Goal: Task Accomplishment & Management: Manage account settings

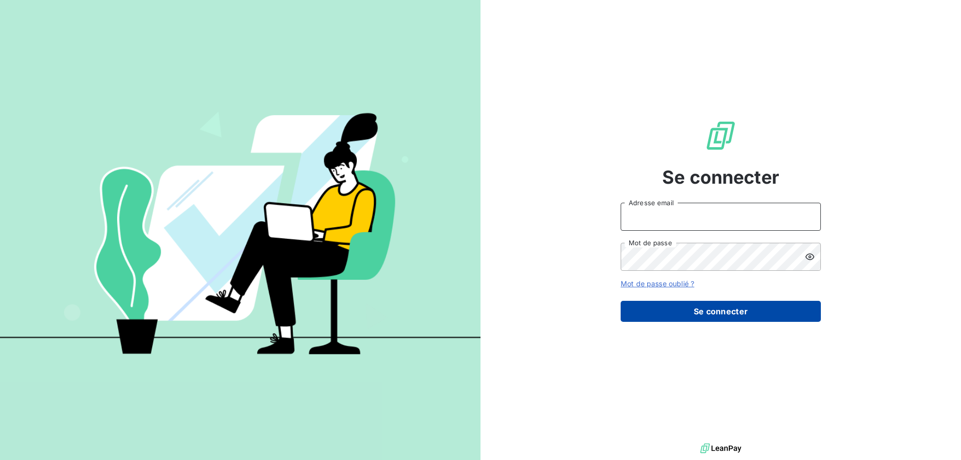
type input "[EMAIL_ADDRESS][DOMAIN_NAME]"
click at [636, 311] on button "Se connecter" at bounding box center [721, 311] width 200 height 21
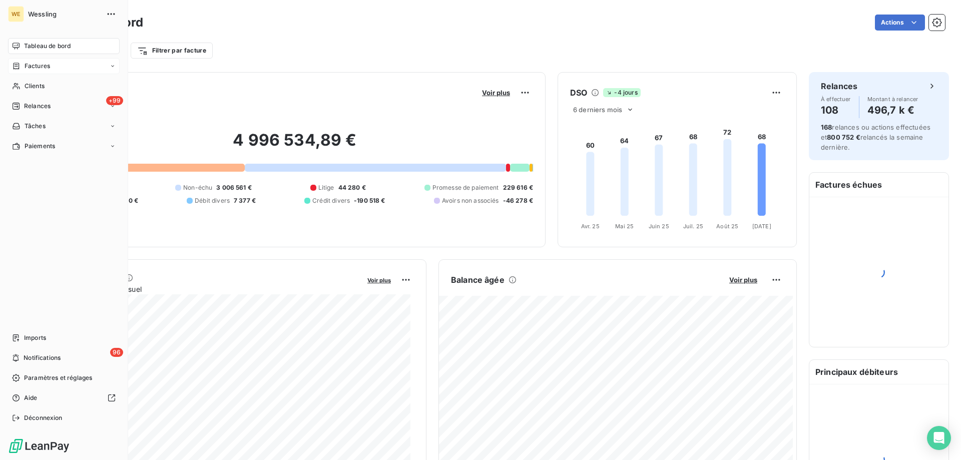
click at [25, 65] on span "Factures" at bounding box center [38, 66] width 26 height 9
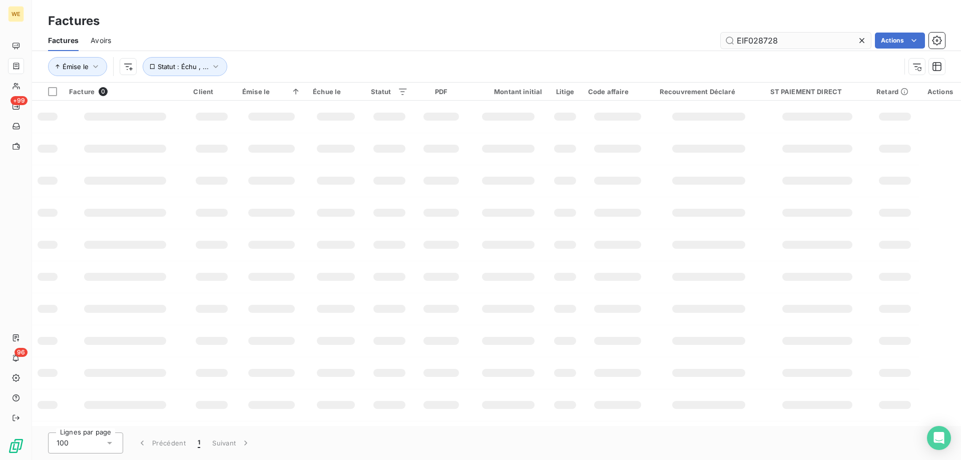
click at [748, 45] on input "EIF028728" at bounding box center [796, 41] width 150 height 16
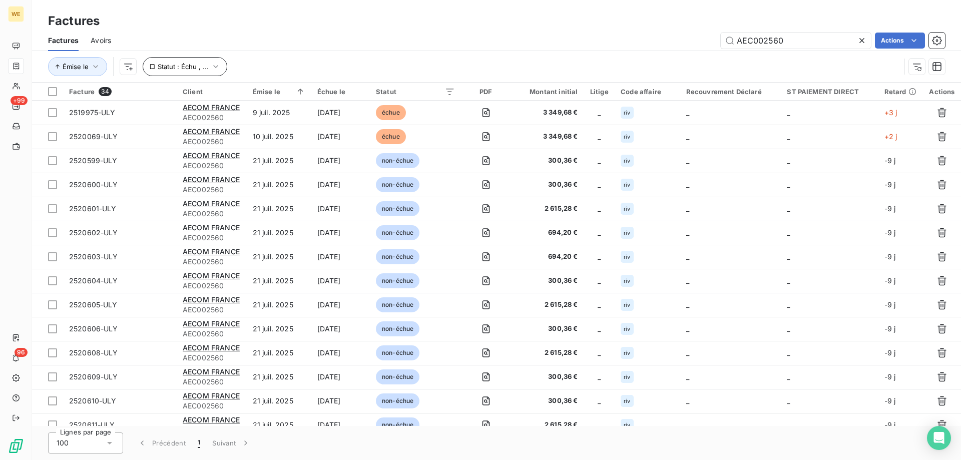
type input "AEC002560"
click at [211, 67] on icon "button" at bounding box center [216, 67] width 10 height 10
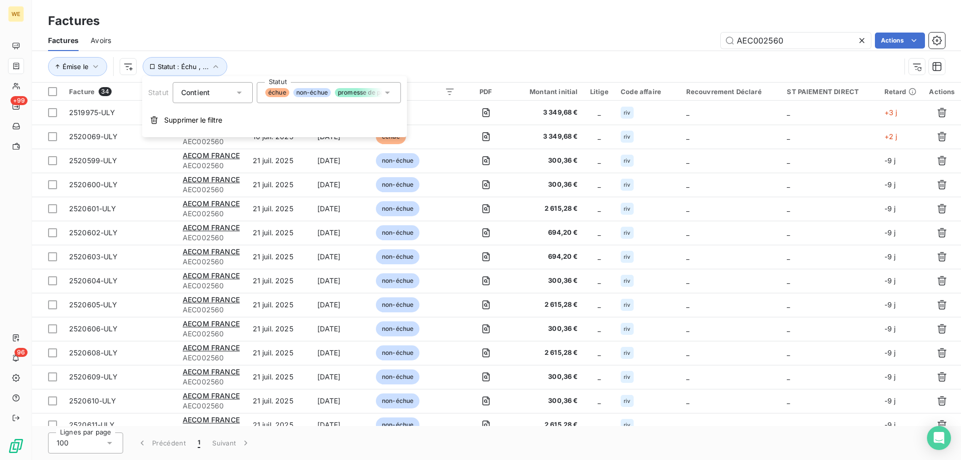
click at [387, 97] on icon at bounding box center [388, 93] width 10 height 10
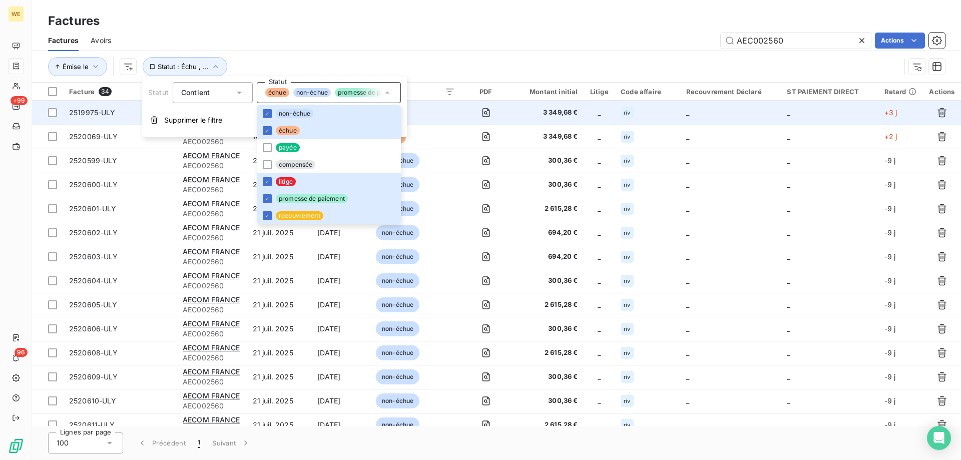
click at [501, 112] on td at bounding box center [486, 113] width 50 height 24
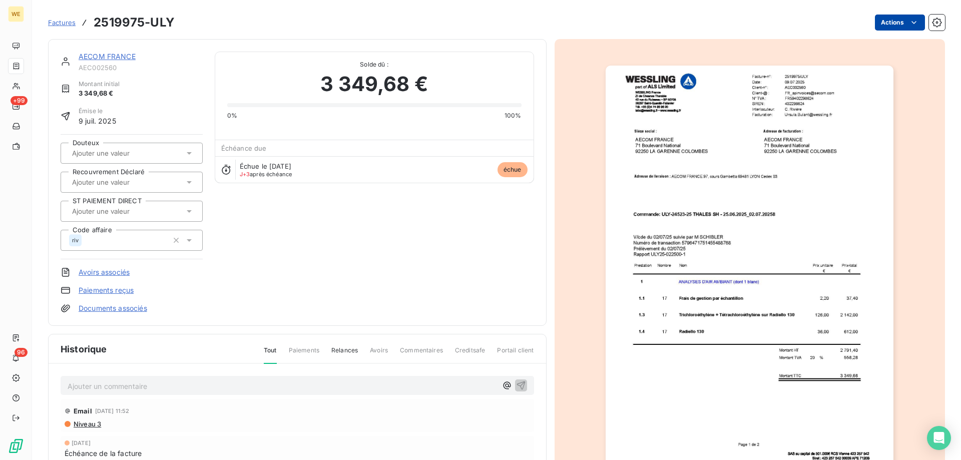
click at [898, 26] on html "WE +99 96 Factures 2519975-ULY Actions AECOM FRANCE AEC002560 Montant initial 3…" at bounding box center [480, 230] width 961 height 460
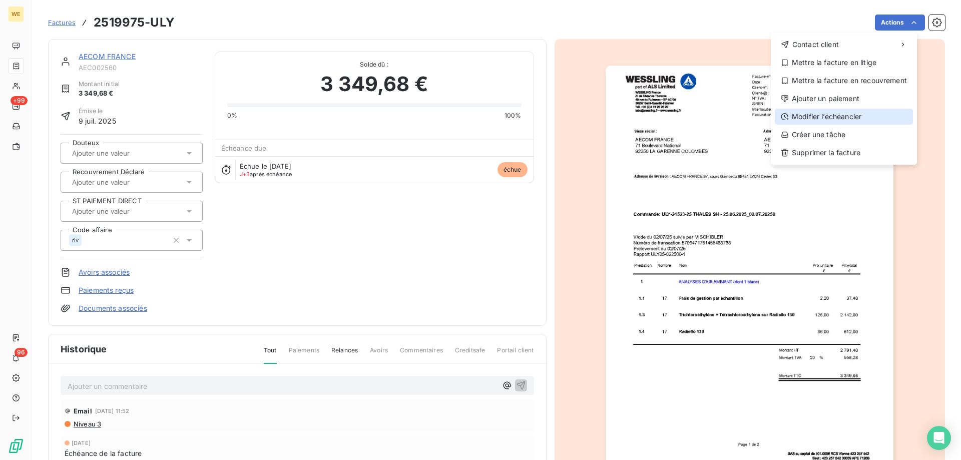
click at [794, 118] on div "Modifier l’échéancier" at bounding box center [844, 117] width 138 height 16
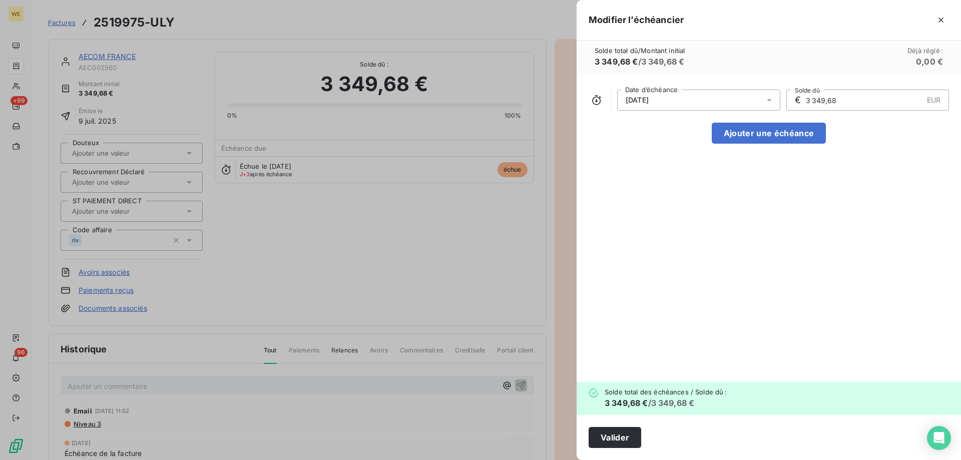
click at [768, 102] on icon at bounding box center [770, 100] width 10 height 10
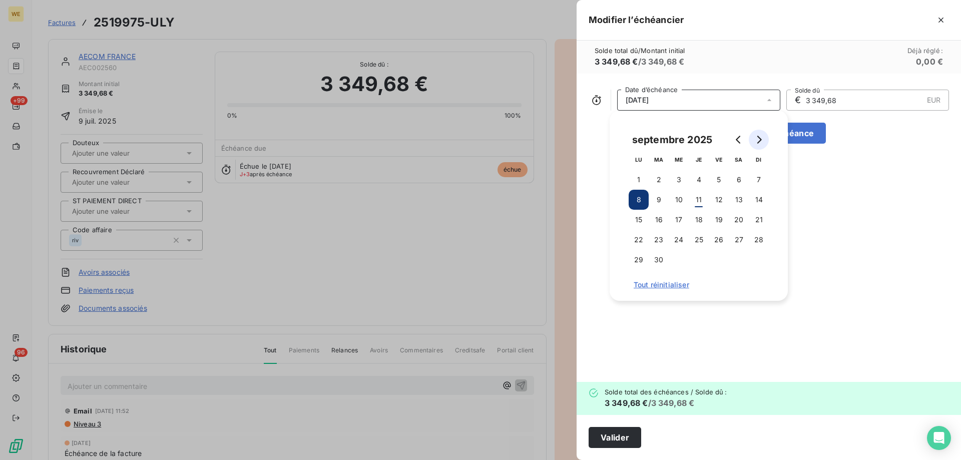
click at [761, 140] on icon "Go to next month" at bounding box center [759, 140] width 8 height 8
click at [678, 197] on button "8" at bounding box center [679, 200] width 20 height 20
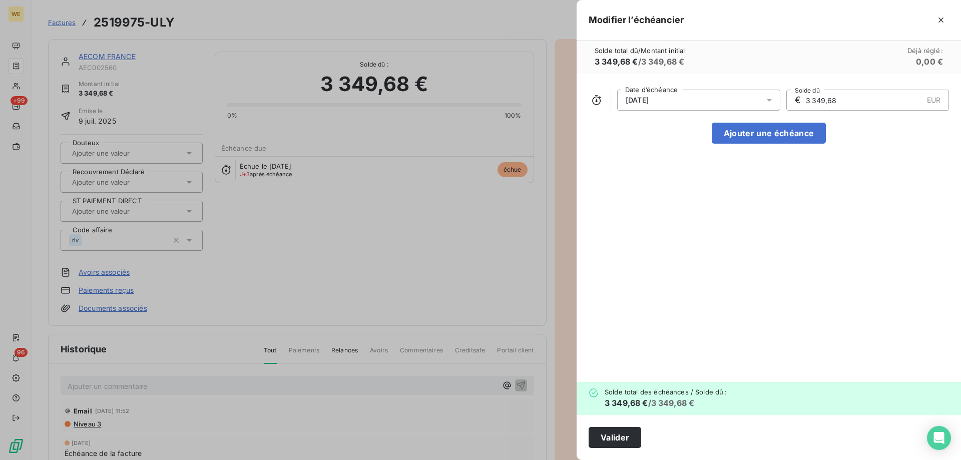
click at [822, 191] on div "[DATE] Date d’échéance € 3 349,68 EUR Solde dû Ajouter une échéance" at bounding box center [769, 228] width 385 height 308
click at [612, 438] on button "Valider" at bounding box center [615, 437] width 53 height 21
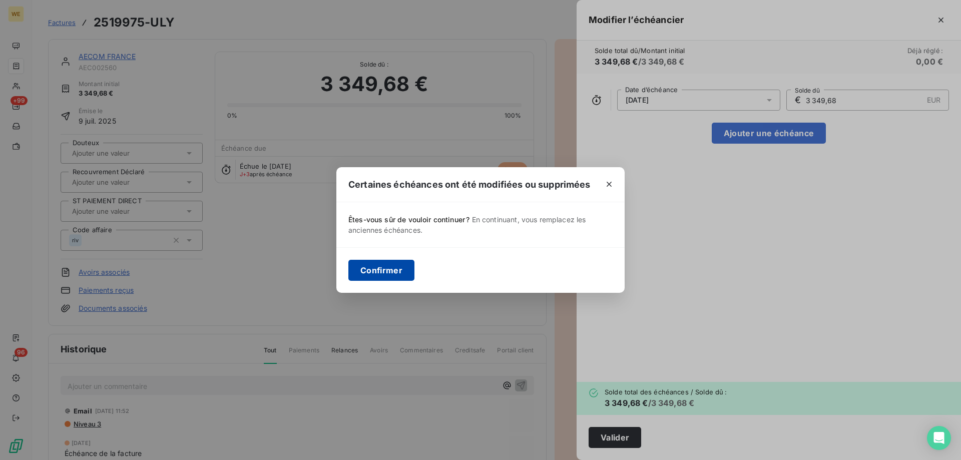
click at [389, 273] on button "Confirmer" at bounding box center [382, 270] width 66 height 21
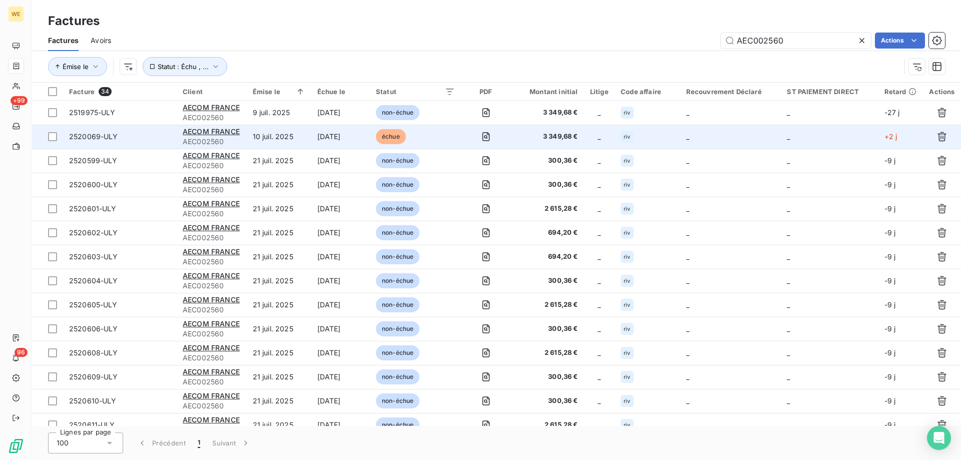
click at [332, 138] on td "[DATE]" at bounding box center [340, 137] width 59 height 24
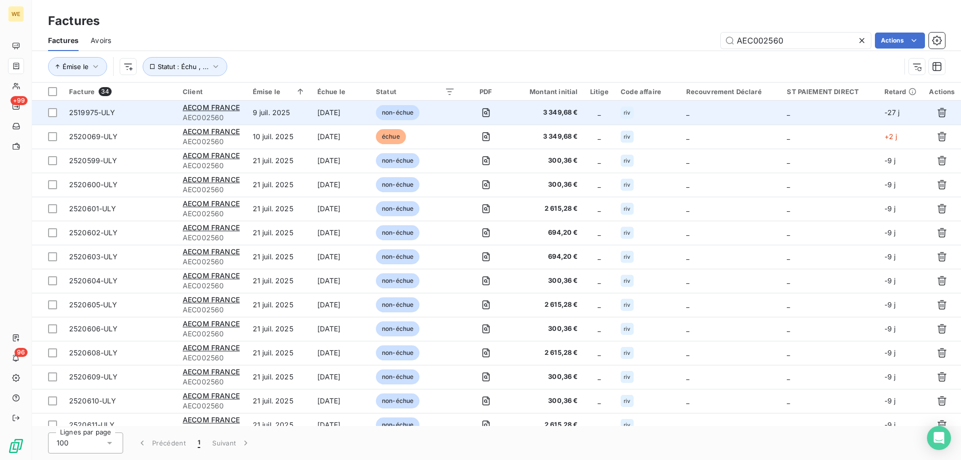
click at [325, 114] on td "[DATE]" at bounding box center [340, 113] width 59 height 24
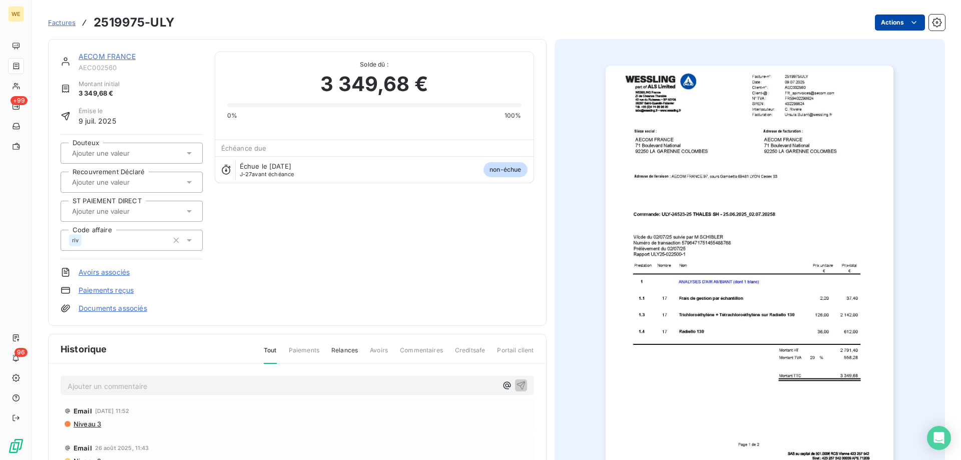
click at [881, 26] on html "WE +99 96 Factures 2519975-ULY Actions AECOM FRANCE AEC002560 Montant initial 3…" at bounding box center [480, 230] width 961 height 460
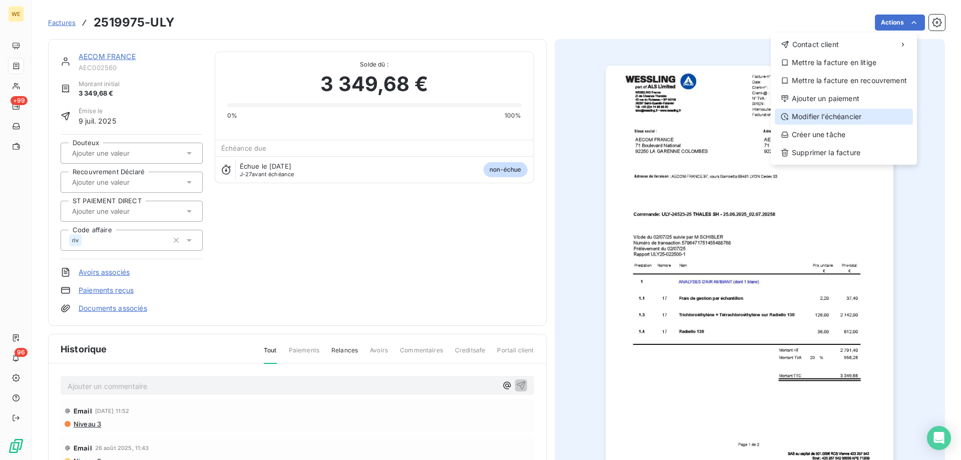
click at [808, 117] on div "Modifier l’échéancier" at bounding box center [844, 117] width 138 height 16
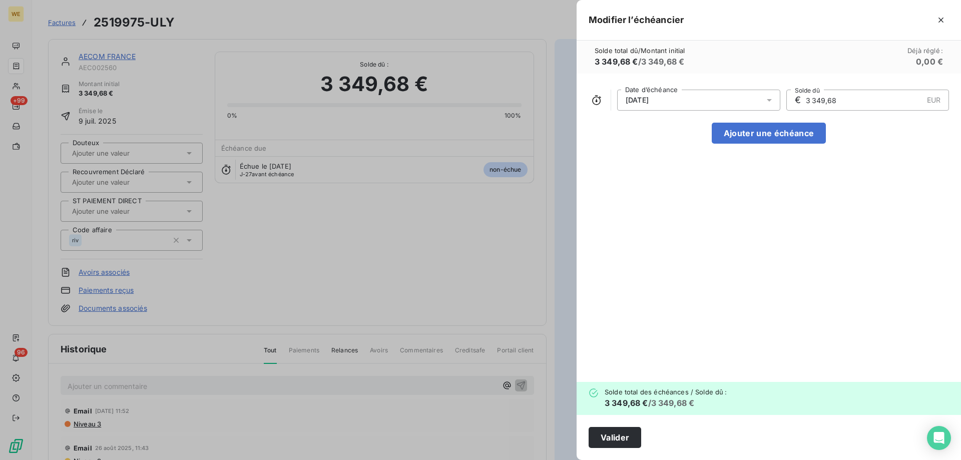
click at [767, 102] on icon at bounding box center [770, 100] width 10 height 10
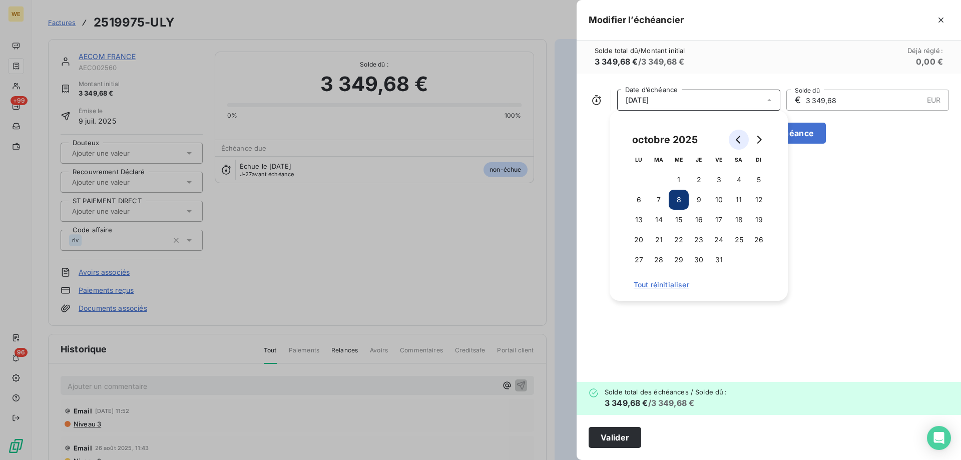
click at [737, 140] on icon "Go to previous month" at bounding box center [738, 140] width 5 height 8
click at [636, 197] on button "8" at bounding box center [639, 200] width 20 height 20
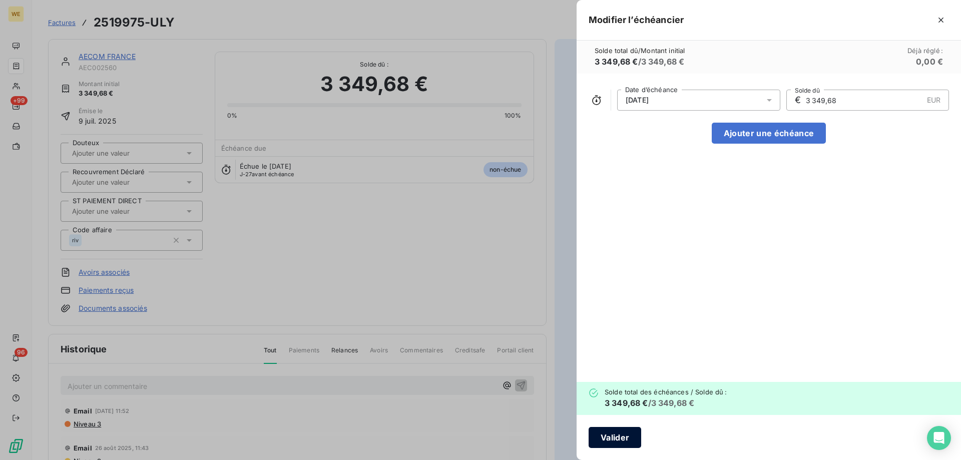
click at [607, 445] on button "Valider" at bounding box center [615, 437] width 53 height 21
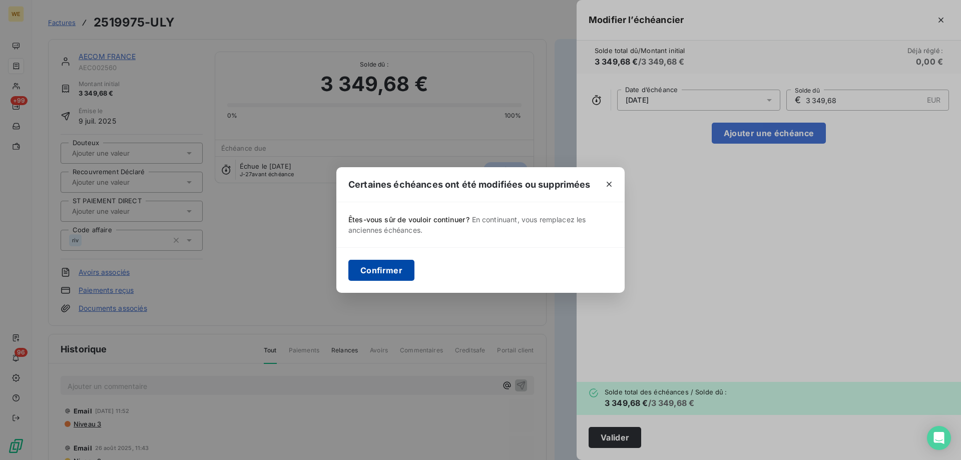
click at [397, 274] on button "Confirmer" at bounding box center [382, 270] width 66 height 21
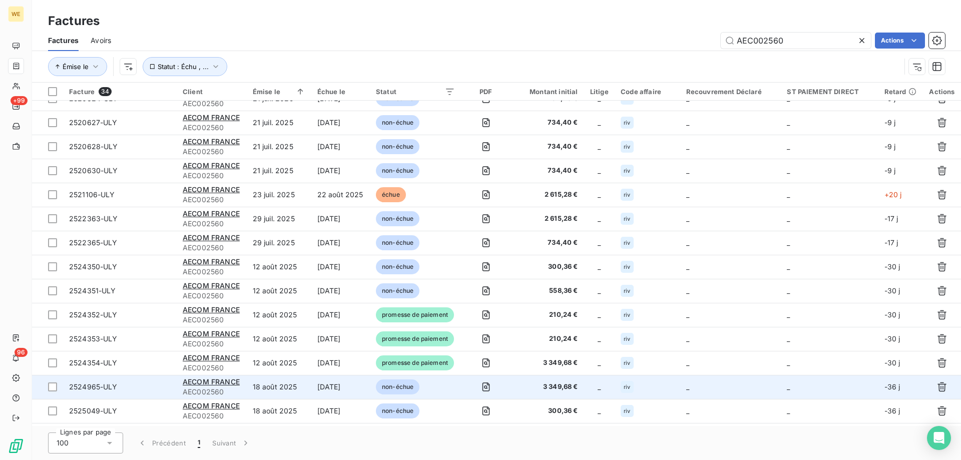
scroll to position [492, 0]
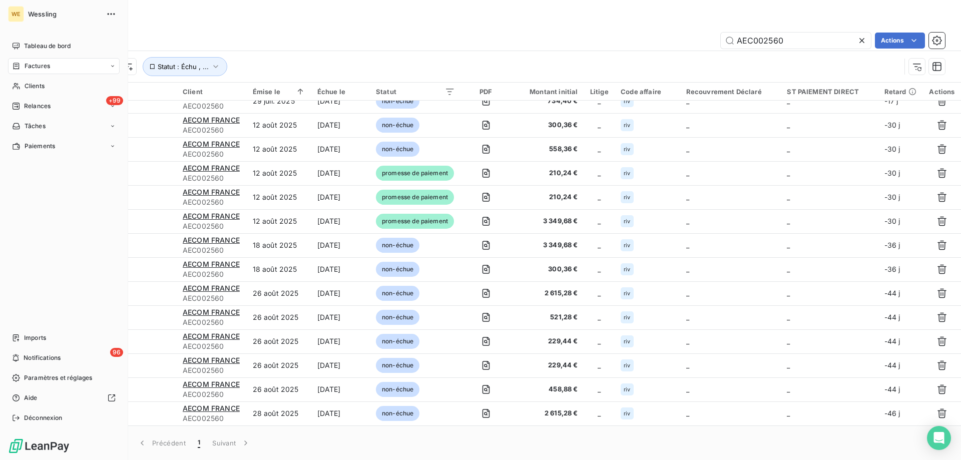
click at [28, 67] on span "Factures" at bounding box center [38, 66] width 26 height 9
click at [44, 48] on span "Tableau de bord" at bounding box center [47, 46] width 47 height 9
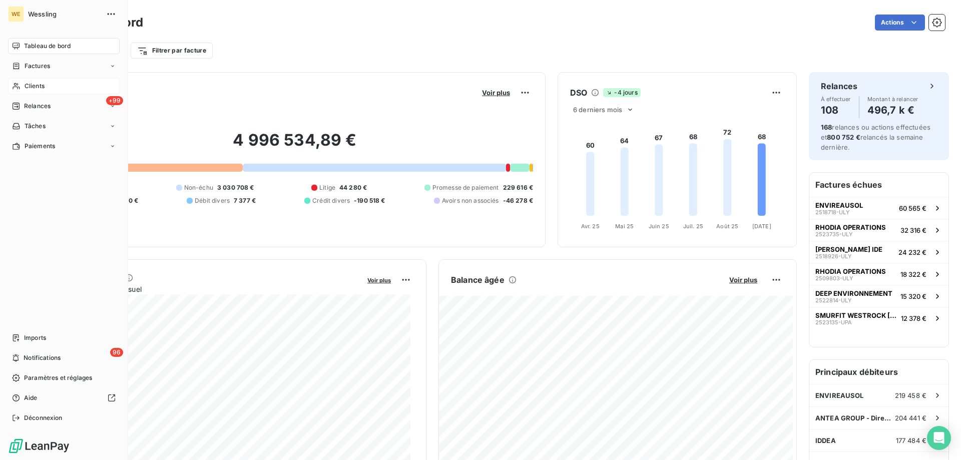
click at [34, 84] on span "Clients" at bounding box center [35, 86] width 20 height 9
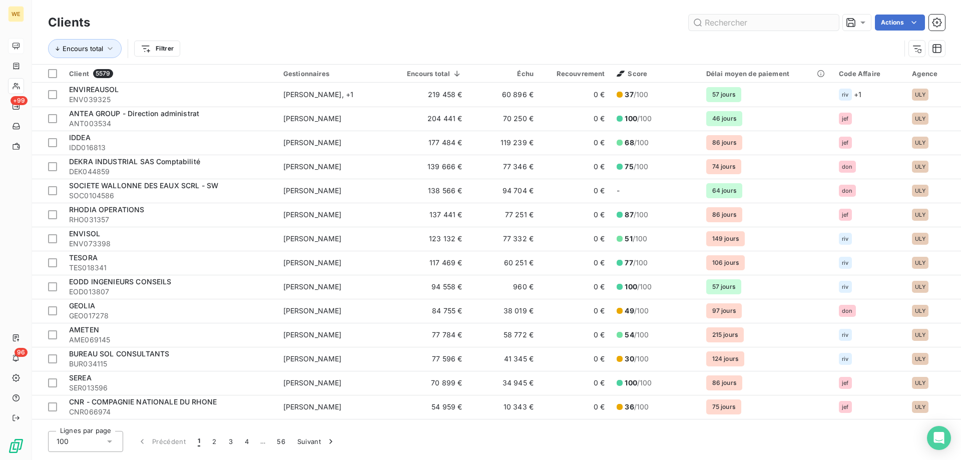
click at [747, 26] on input "text" at bounding box center [764, 23] width 150 height 16
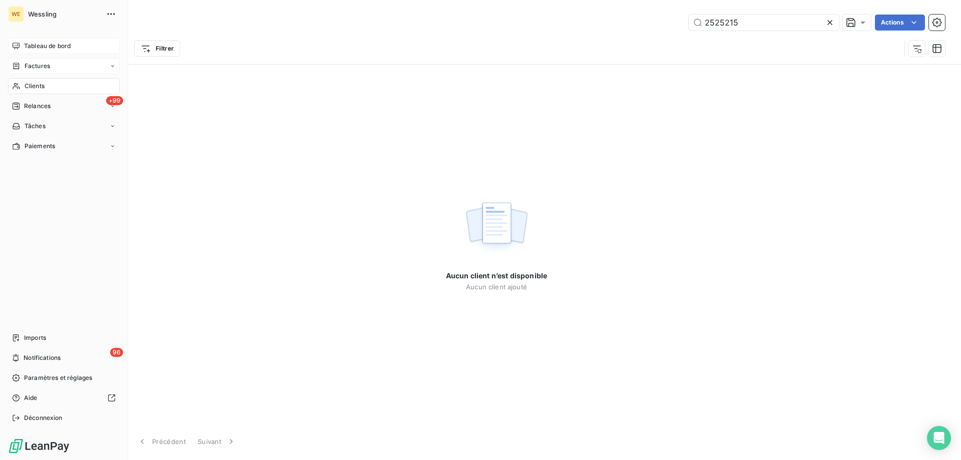
type input "2525215"
click at [31, 66] on span "Factures" at bounding box center [38, 66] width 26 height 9
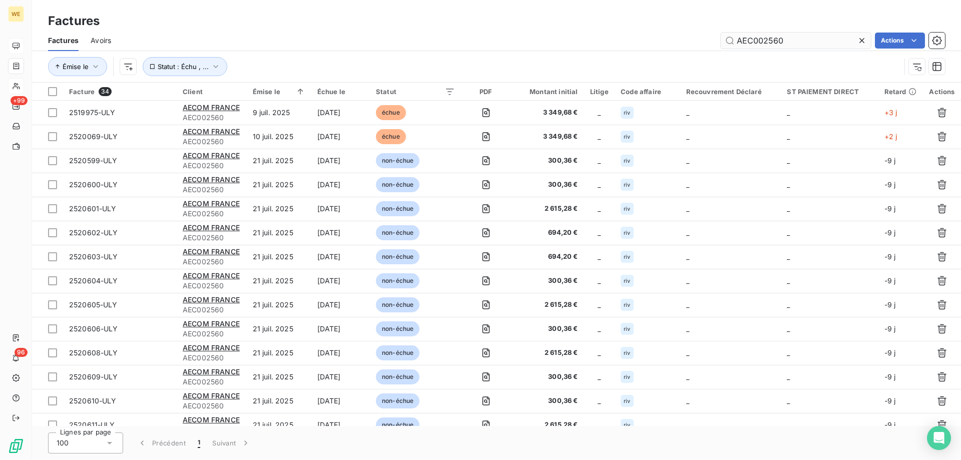
click at [761, 37] on input "AEC002560" at bounding box center [796, 41] width 150 height 16
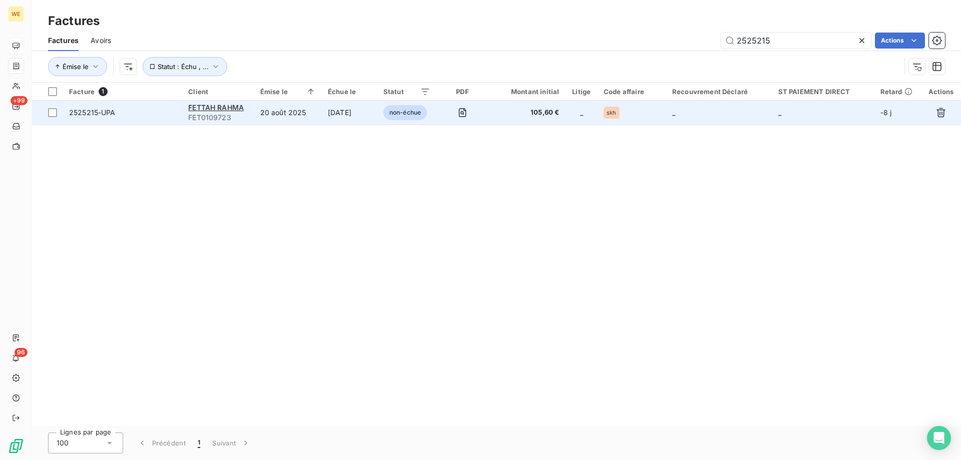
type input "2525215"
click at [136, 109] on span "2525215-UPA" at bounding box center [122, 113] width 107 height 10
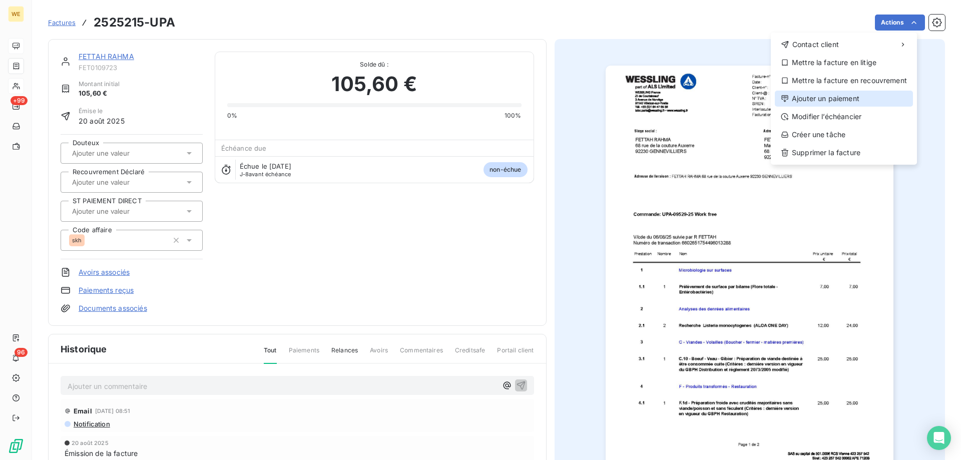
click at [835, 100] on div "Ajouter un paiement" at bounding box center [844, 99] width 138 height 16
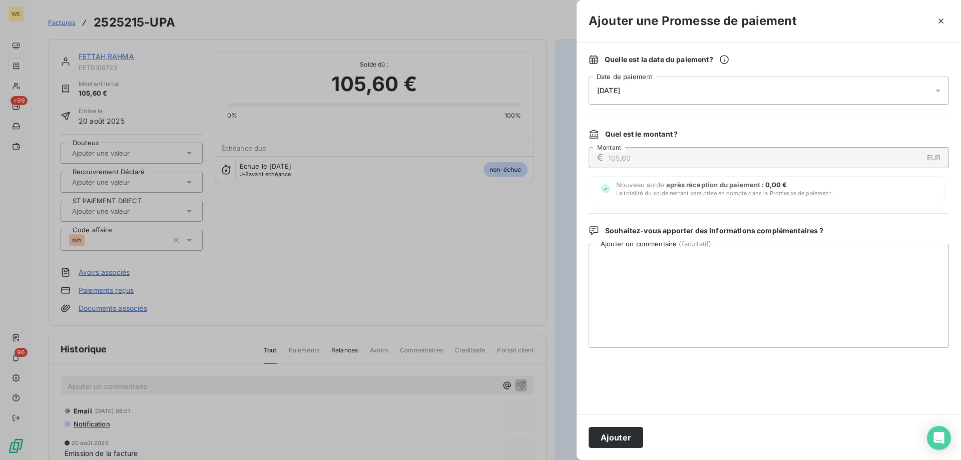
click at [670, 97] on div "[DATE]" at bounding box center [769, 91] width 361 height 28
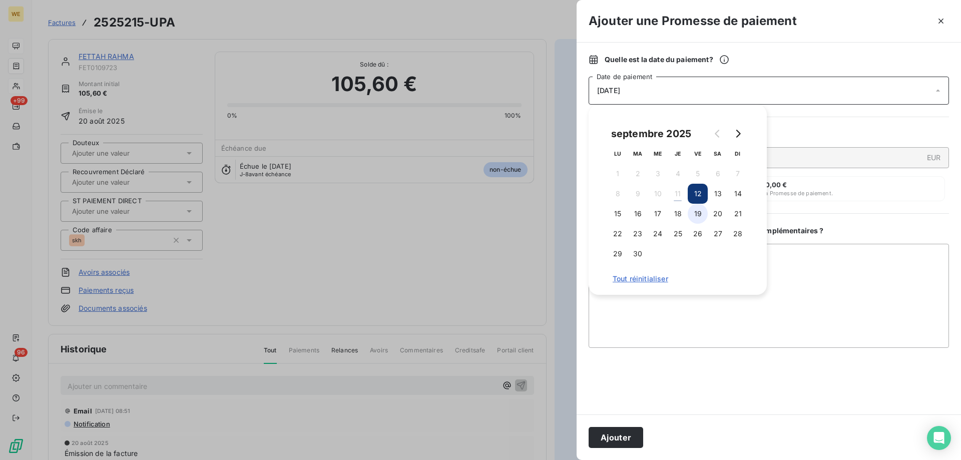
click at [694, 211] on button "19" at bounding box center [698, 214] width 20 height 20
click at [788, 318] on textarea "Ajouter un commentaire ( facultatif )" at bounding box center [769, 296] width 361 height 104
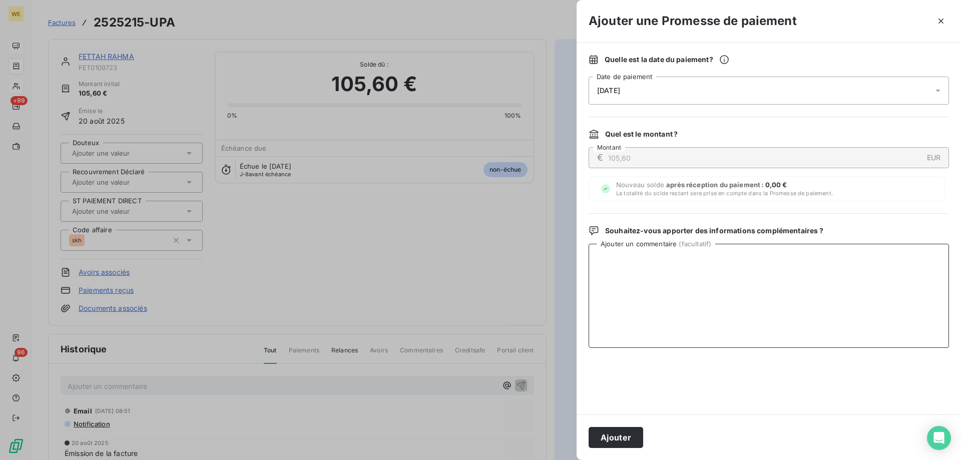
click at [614, 267] on textarea "Ajouter un commentaire ( facultatif )" at bounding box center [769, 296] width 361 height 104
type textarea "[DATE]"
click at [601, 437] on button "Ajouter" at bounding box center [616, 437] width 55 height 21
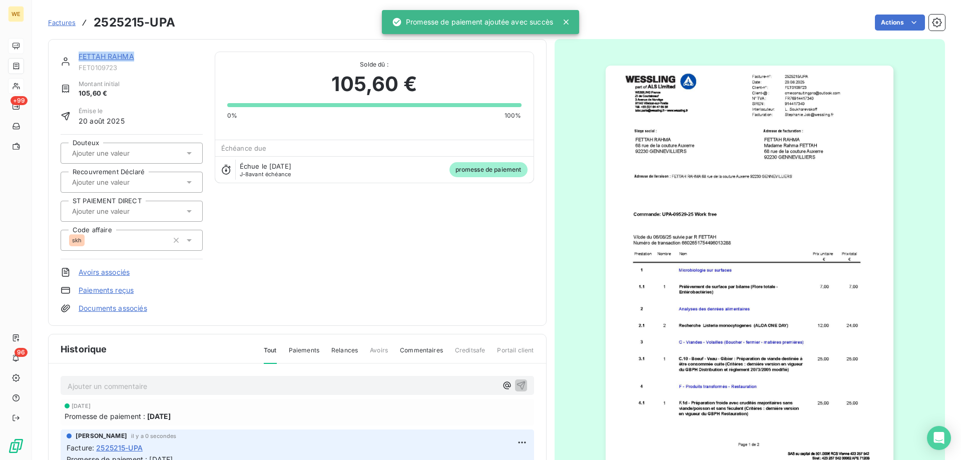
drag, startPoint x: 137, startPoint y: 60, endPoint x: 84, endPoint y: 54, distance: 53.4
click at [80, 54] on div "FETTAH RAHMA" at bounding box center [141, 57] width 124 height 10
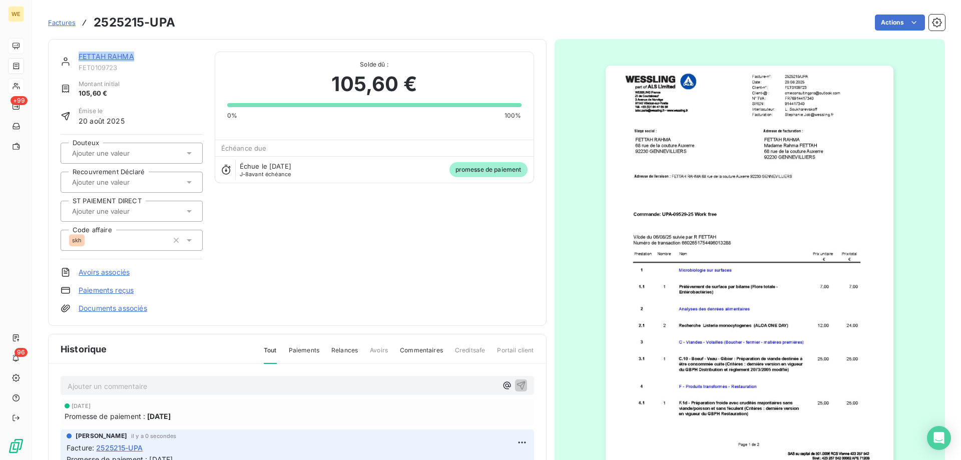
copy link "FETTAH RAHMA"
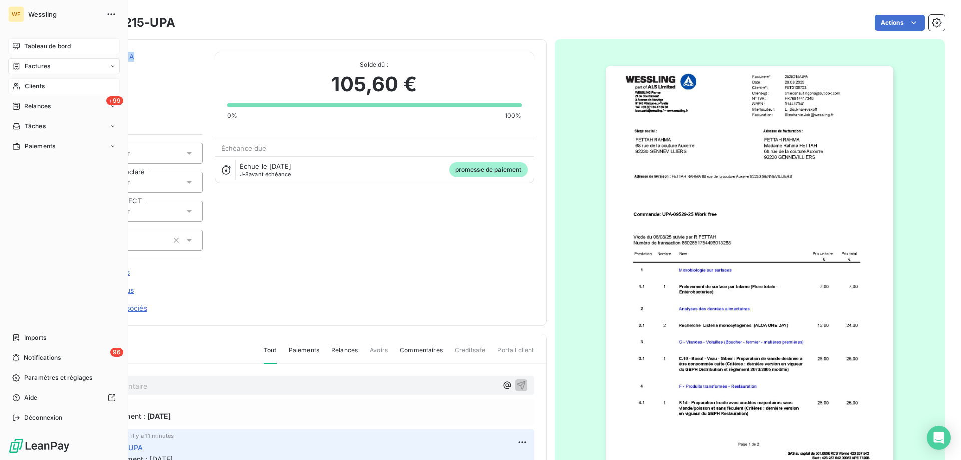
click at [47, 88] on div "Clients" at bounding box center [64, 86] width 112 height 16
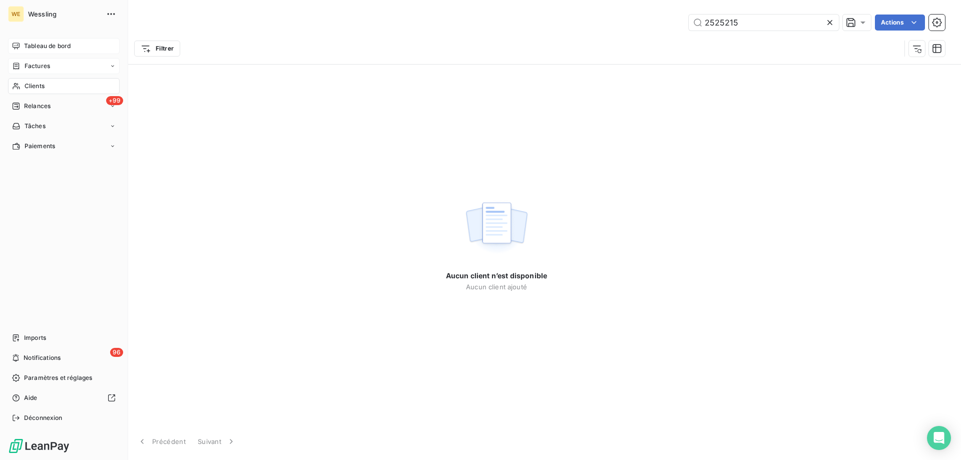
drag, startPoint x: 28, startPoint y: 85, endPoint x: 319, endPoint y: 53, distance: 293.7
click at [28, 85] on span "Clients" at bounding box center [35, 86] width 20 height 9
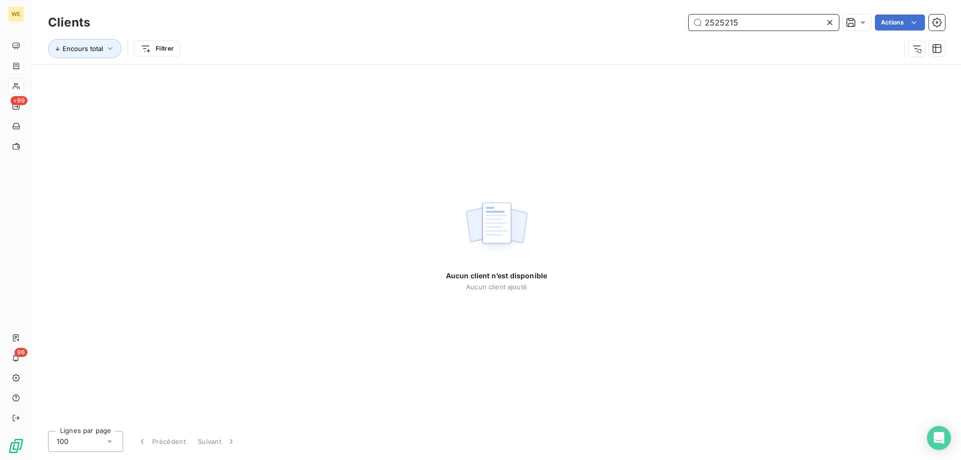
click at [707, 20] on input "2525215" at bounding box center [764, 23] width 150 height 16
paste input "1876"
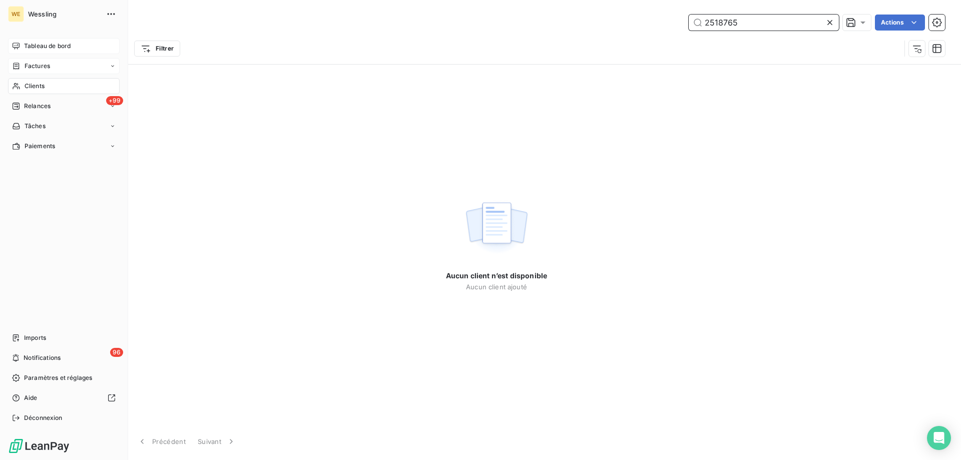
type input "2518765"
click at [31, 85] on span "Clients" at bounding box center [35, 86] width 20 height 9
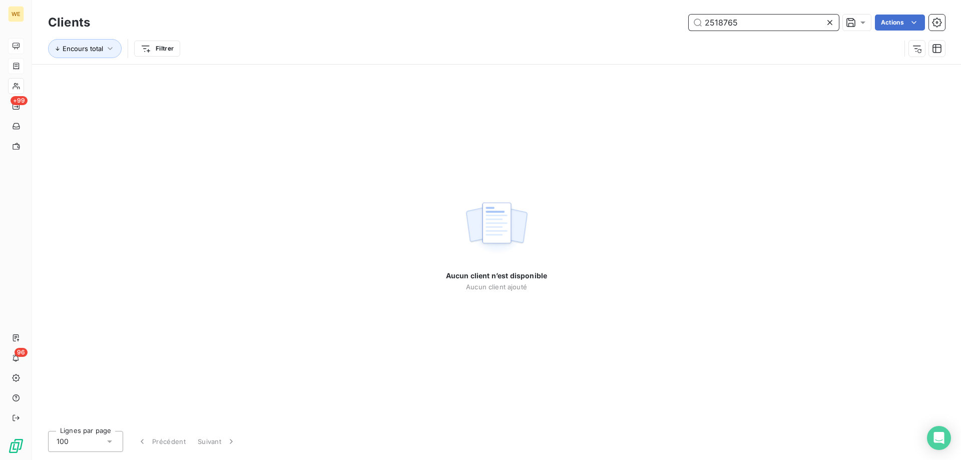
click at [711, 26] on input "2518765" at bounding box center [764, 23] width 150 height 16
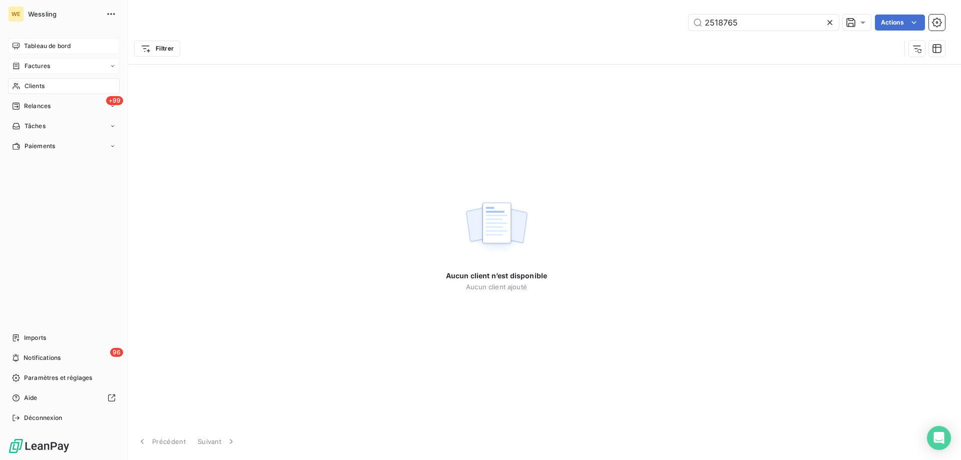
click at [42, 66] on span "Factures" at bounding box center [38, 66] width 26 height 9
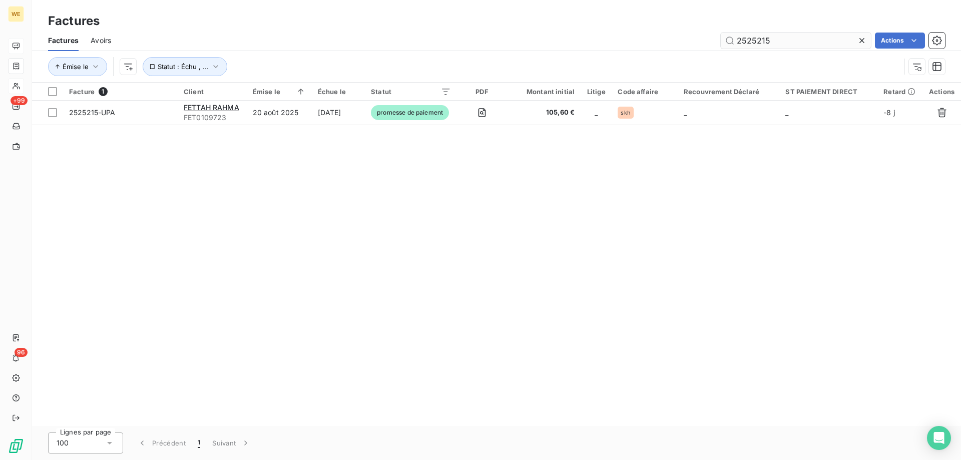
click at [746, 42] on input "2525215" at bounding box center [796, 41] width 150 height 16
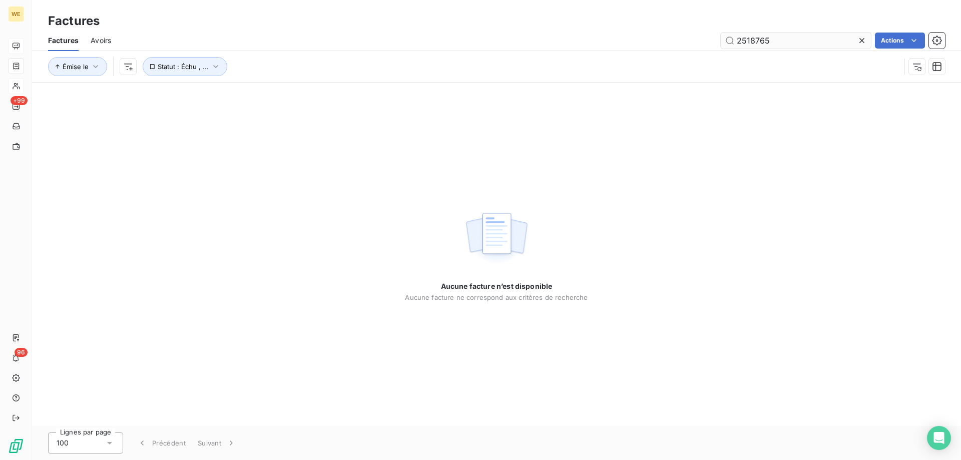
click at [789, 41] on input "2518765" at bounding box center [796, 41] width 150 height 16
type input "2518765"
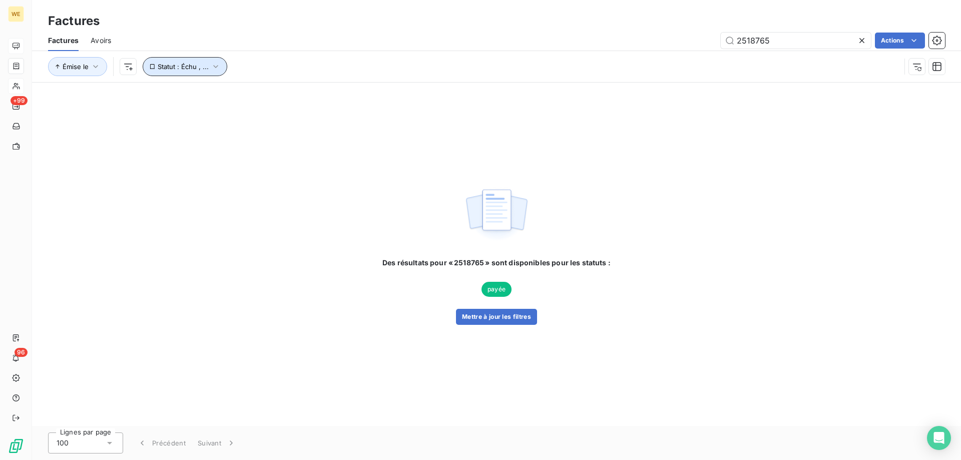
click at [177, 68] on span "Statut : Échu , ..." at bounding box center [183, 67] width 51 height 8
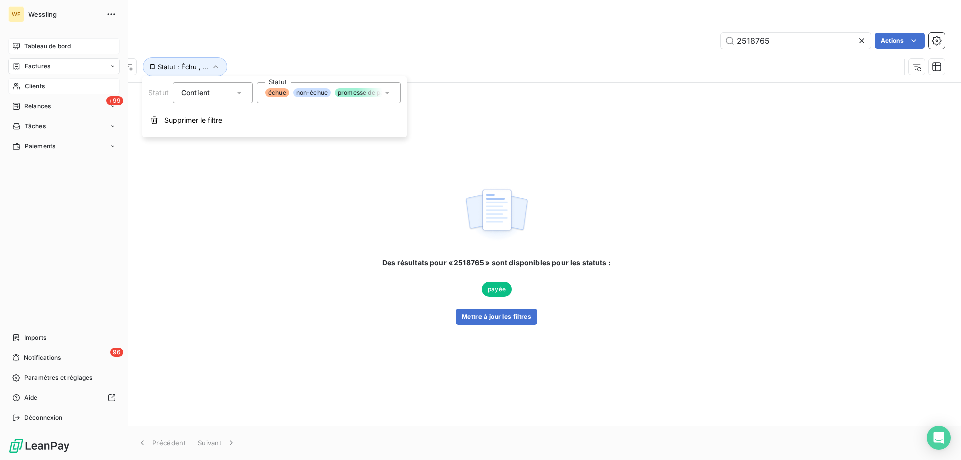
click at [38, 86] on span "Clients" at bounding box center [35, 86] width 20 height 9
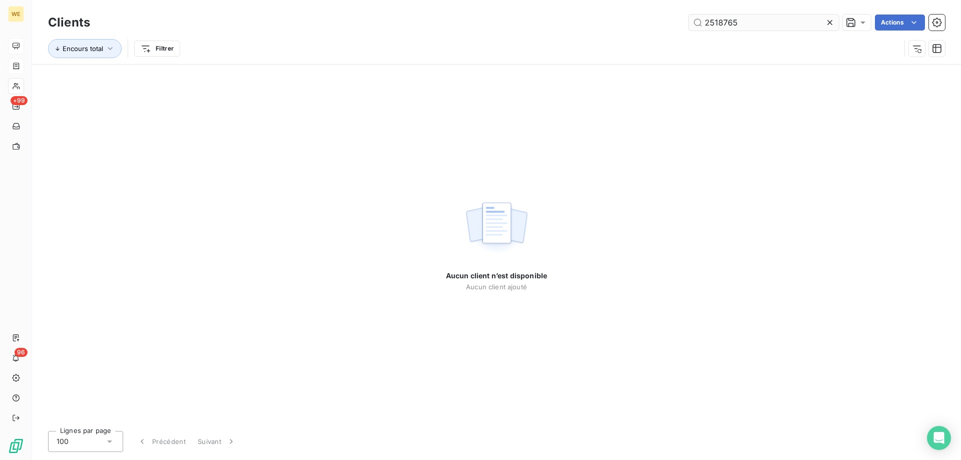
click at [723, 22] on input "2518765" at bounding box center [764, 23] width 150 height 16
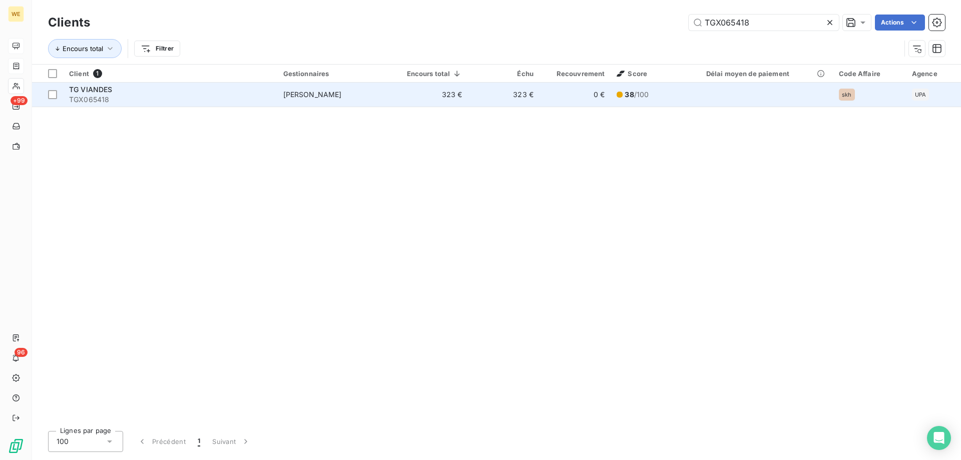
type input "TGX065418"
click at [116, 93] on div "TG VIANDES" at bounding box center [170, 90] width 202 height 10
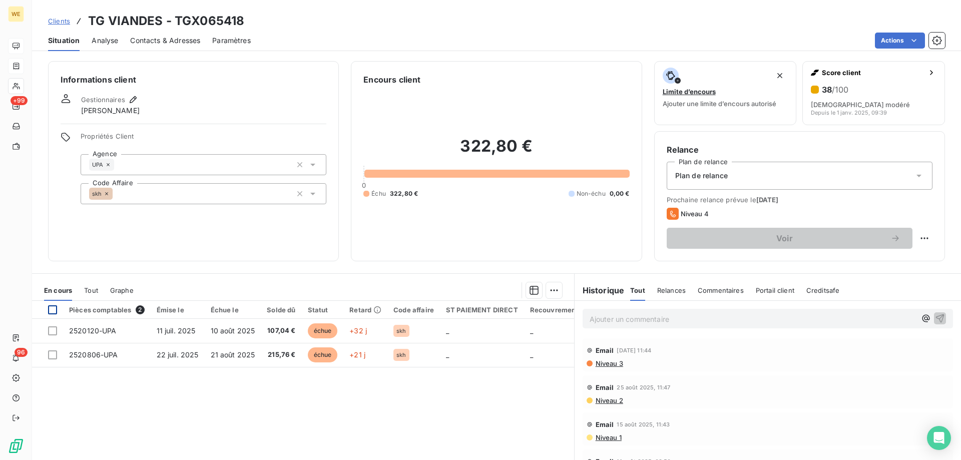
click at [54, 313] on div at bounding box center [52, 309] width 9 height 9
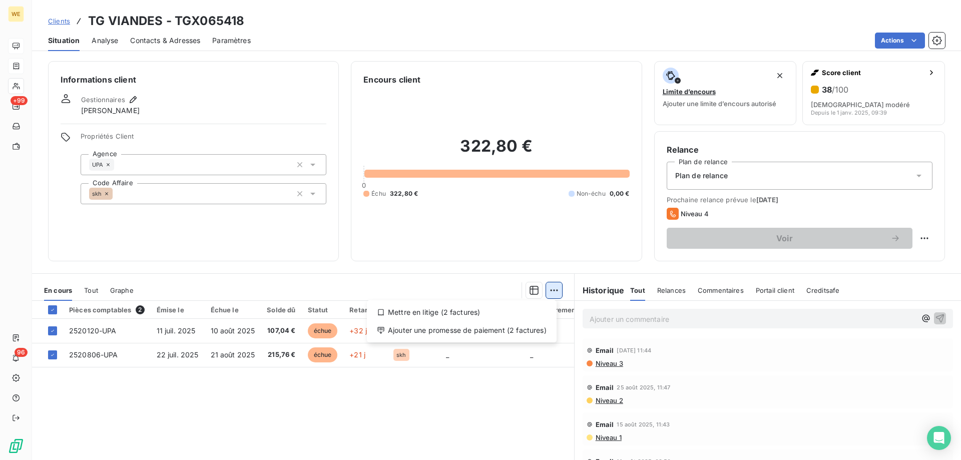
click at [553, 289] on html "WE +99 96 Clients TG VIANDES - TGX065418 Situation Analyse Contacts & Adresses …" at bounding box center [480, 230] width 961 height 460
click at [451, 331] on div "Ajouter une promesse de paiement (2 factures)" at bounding box center [462, 330] width 182 height 16
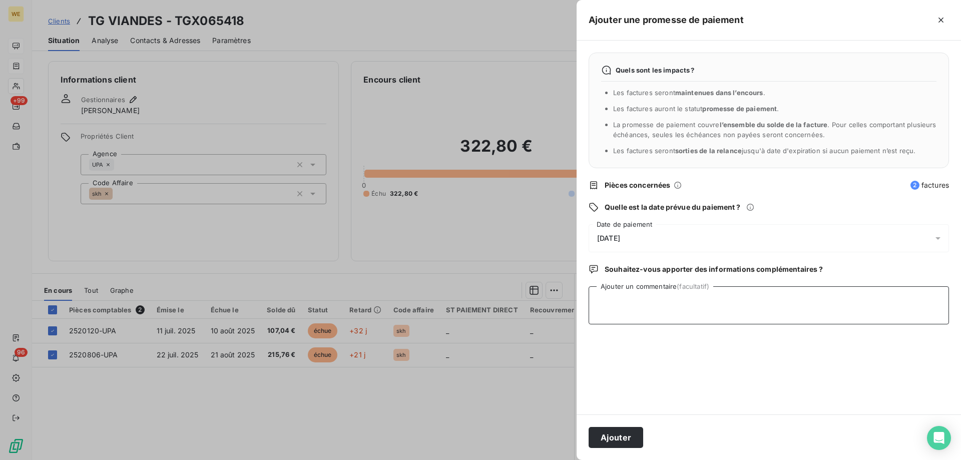
click at [626, 301] on textarea "Ajouter un commentaire (facultatif)" at bounding box center [769, 305] width 361 height 38
click at [647, 240] on div "[DATE]" at bounding box center [769, 238] width 361 height 28
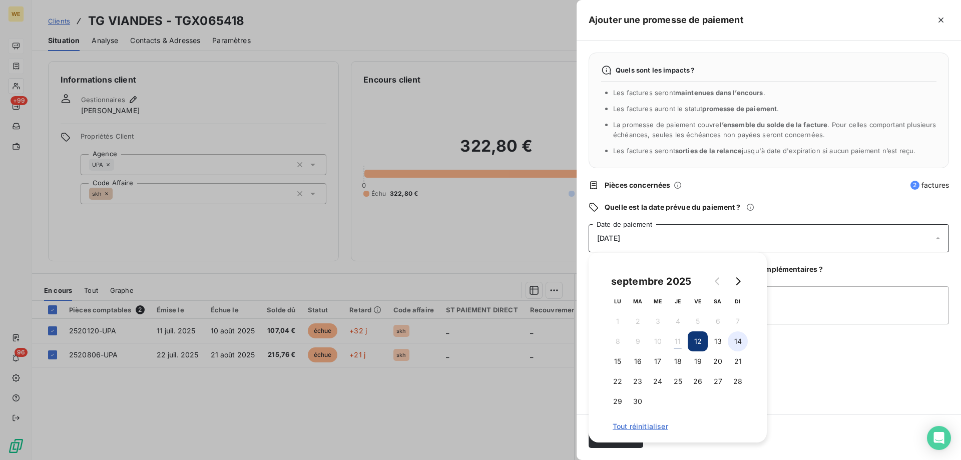
click at [736, 341] on button "14" at bounding box center [738, 341] width 20 height 20
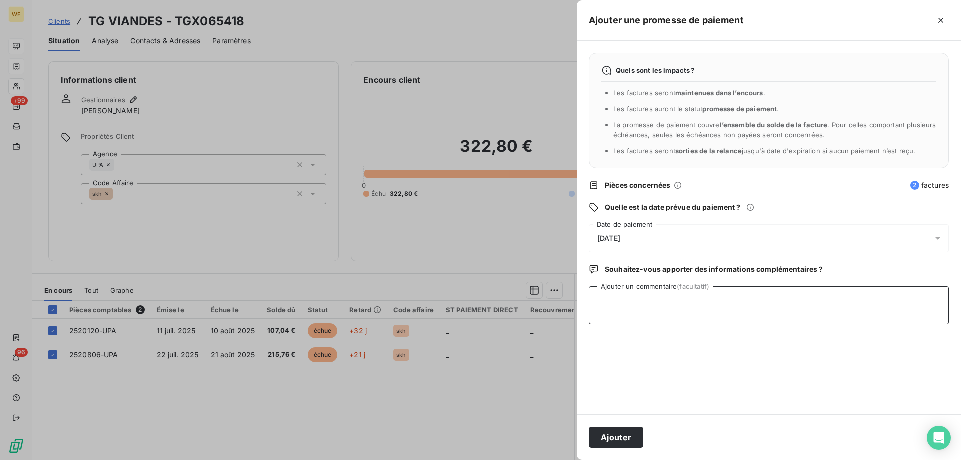
click at [800, 309] on textarea "Ajouter un commentaire (facultatif)" at bounding box center [769, 305] width 361 height 38
type textarea "[DATE]"
click at [610, 439] on button "Ajouter" at bounding box center [616, 437] width 55 height 21
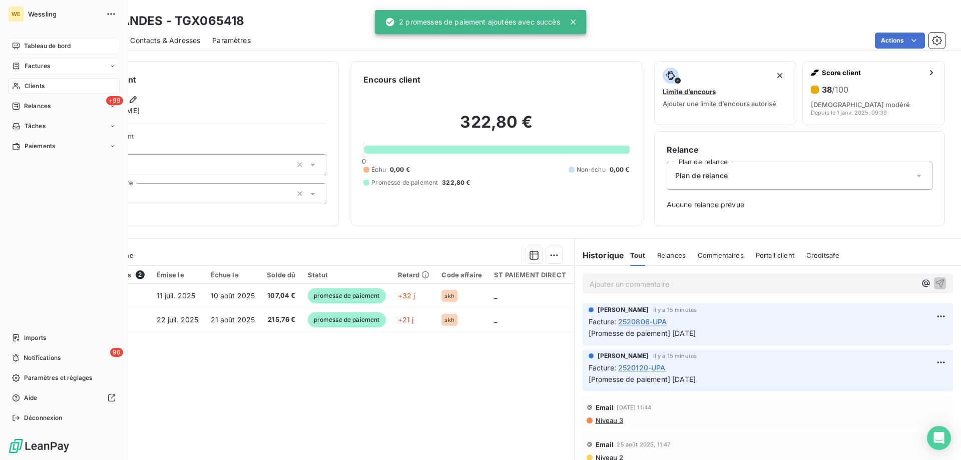
drag, startPoint x: 18, startPoint y: 86, endPoint x: 114, endPoint y: 88, distance: 96.7
click at [20, 84] on icon at bounding box center [16, 86] width 9 height 8
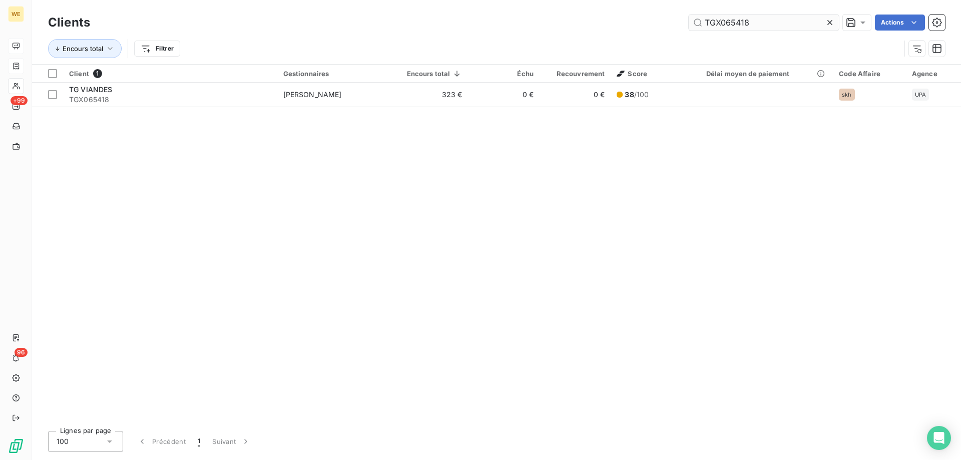
click at [722, 25] on input "TGX065418" at bounding box center [764, 23] width 150 height 16
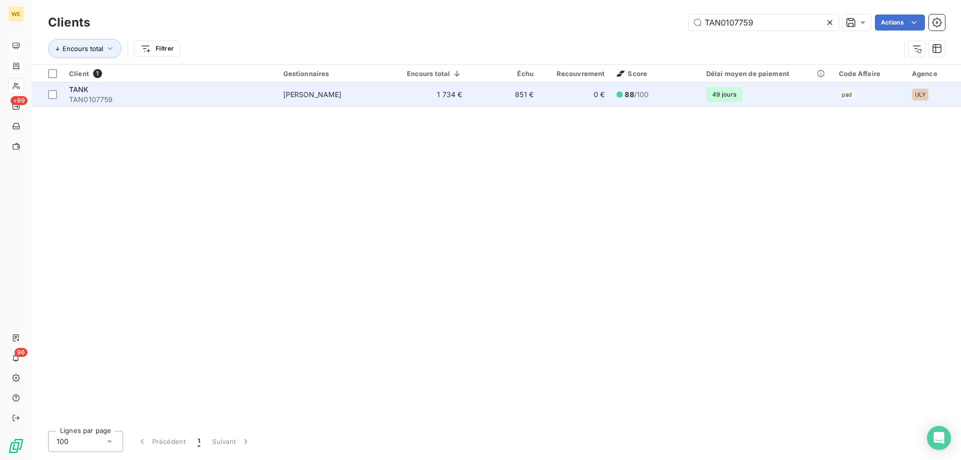
type input "TAN0107759"
click at [108, 96] on span "TAN0107759" at bounding box center [170, 100] width 202 height 10
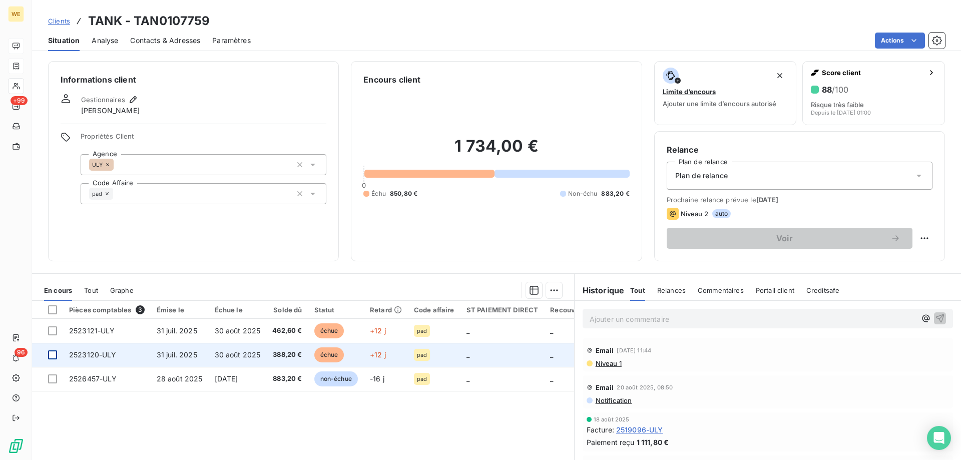
drag, startPoint x: 50, startPoint y: 357, endPoint x: 57, endPoint y: 350, distance: 10.3
click at [50, 357] on div at bounding box center [52, 355] width 9 height 9
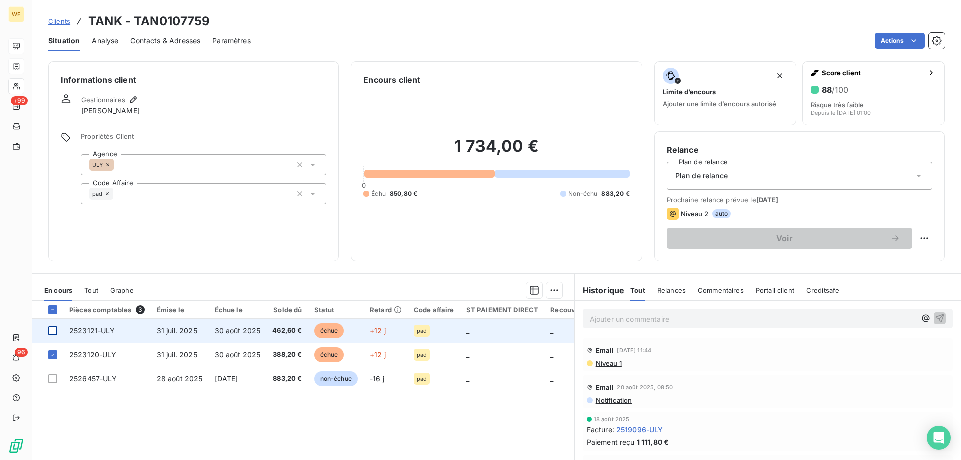
click at [52, 333] on div at bounding box center [52, 330] width 9 height 9
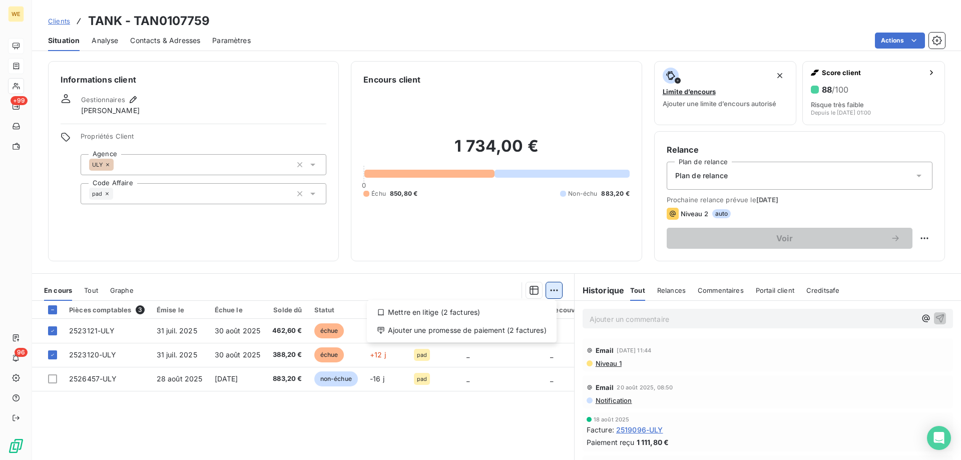
click at [555, 290] on html "WE +99 96 Clients TANK - TAN0107759 Situation Analyse Contacts & Adresses Param…" at bounding box center [480, 230] width 961 height 460
click at [531, 329] on div "Ajouter une promesse de paiement (2 factures)" at bounding box center [462, 330] width 182 height 16
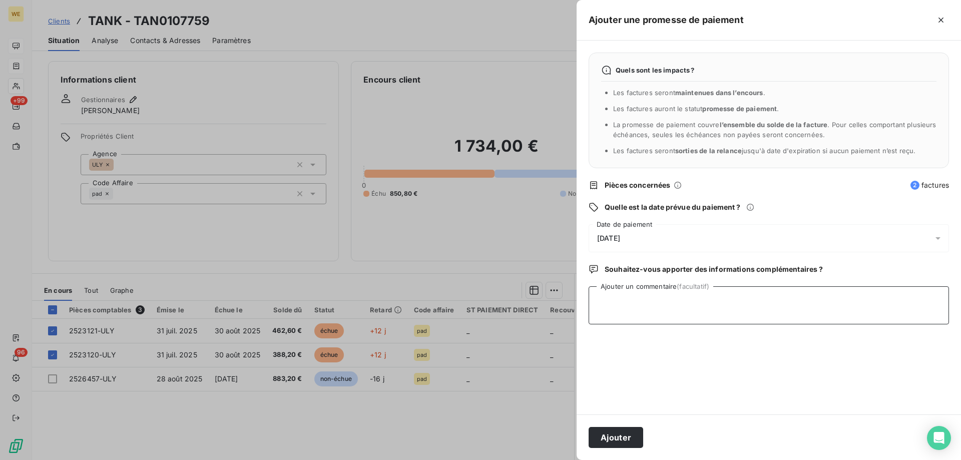
click at [617, 310] on textarea "Ajouter un commentaire (facultatif)" at bounding box center [769, 305] width 361 height 38
type textarea "[DATE]"
click at [620, 239] on span "[DATE]" at bounding box center [608, 238] width 23 height 8
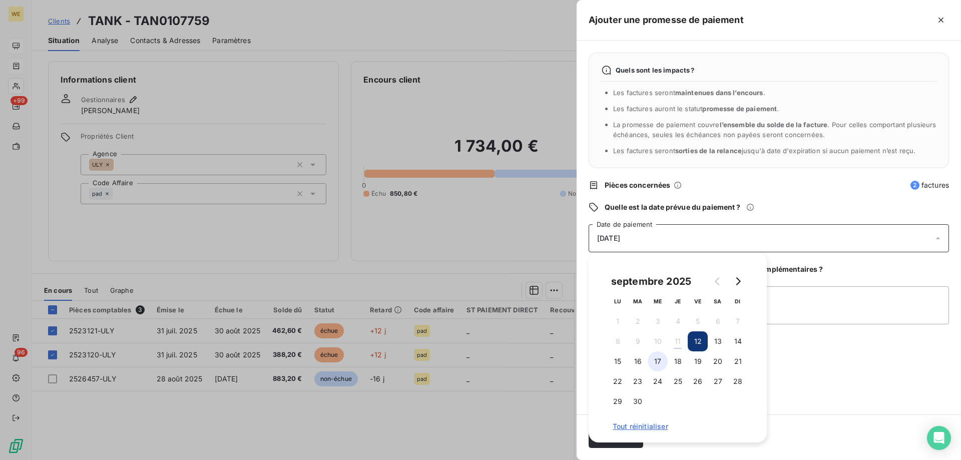
click at [661, 363] on button "17" at bounding box center [658, 362] width 20 height 20
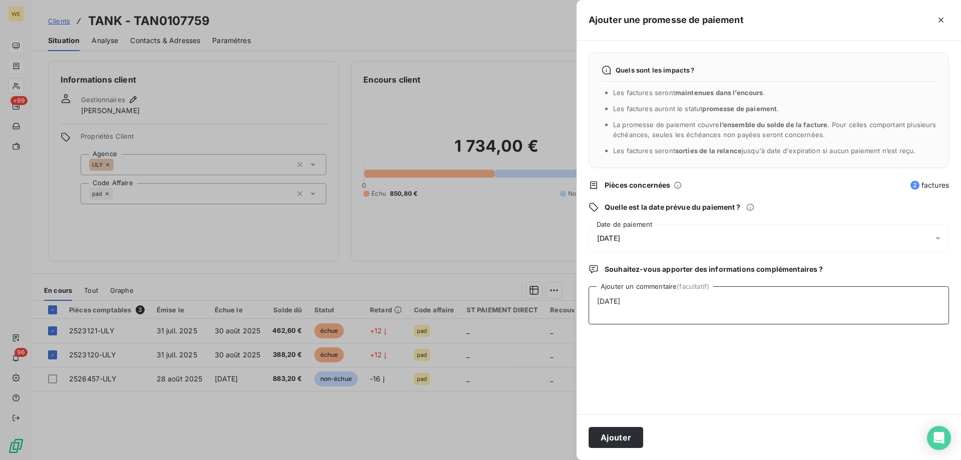
click at [826, 301] on textarea "[DATE]" at bounding box center [769, 305] width 361 height 38
click at [605, 439] on button "Ajouter" at bounding box center [616, 437] width 55 height 21
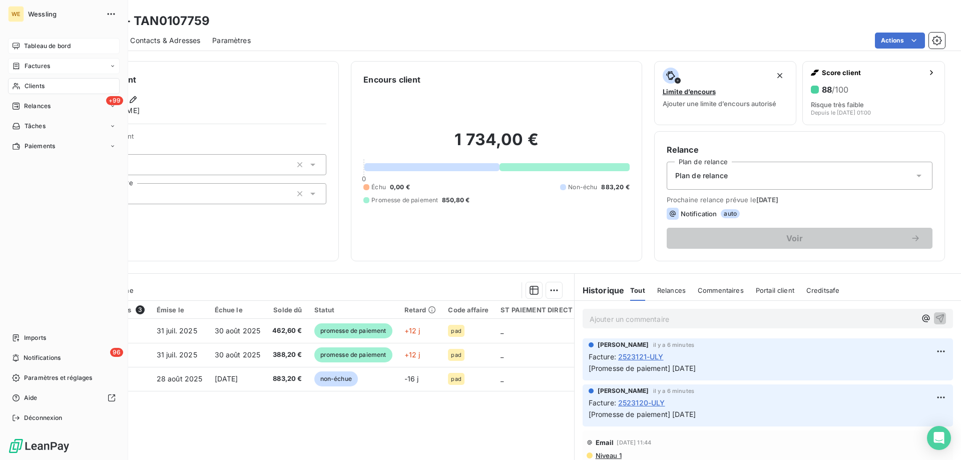
click at [42, 45] on span "Tableau de bord" at bounding box center [47, 46] width 47 height 9
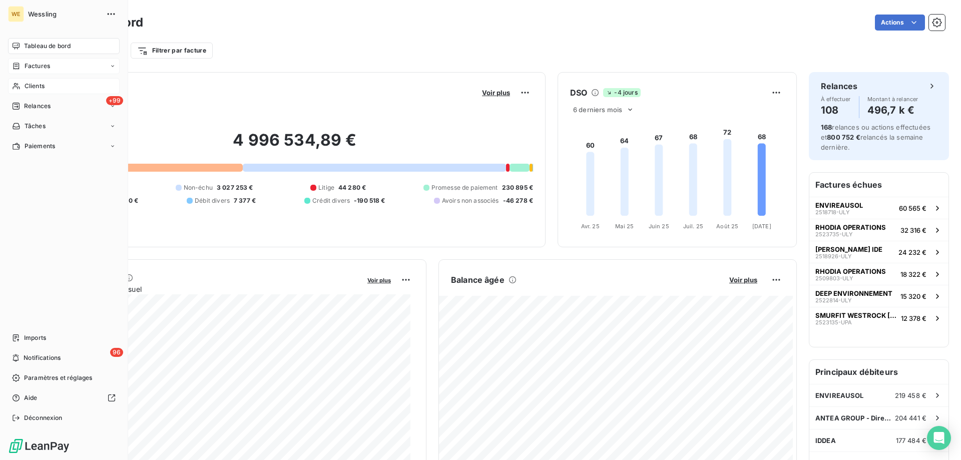
click at [36, 87] on span "Clients" at bounding box center [35, 86] width 20 height 9
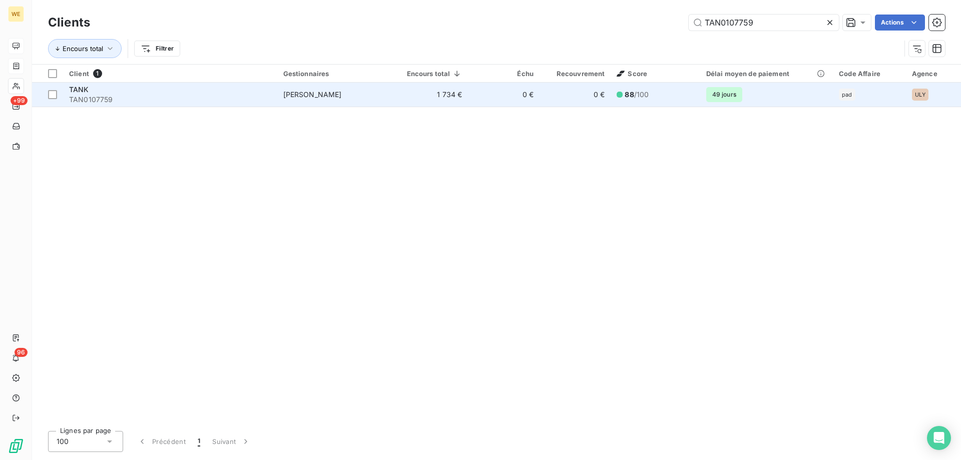
click at [667, 97] on span "88 /100" at bounding box center [655, 95] width 77 height 10
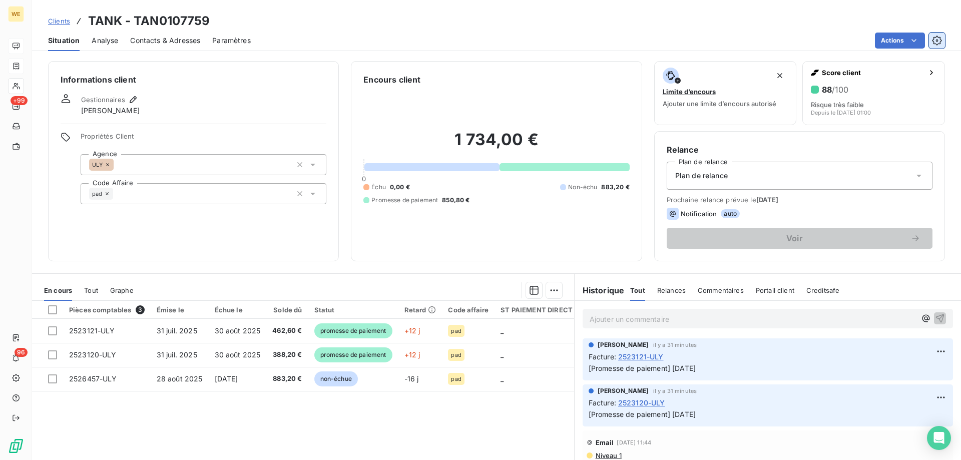
click at [940, 39] on icon "button" at bounding box center [937, 41] width 10 height 10
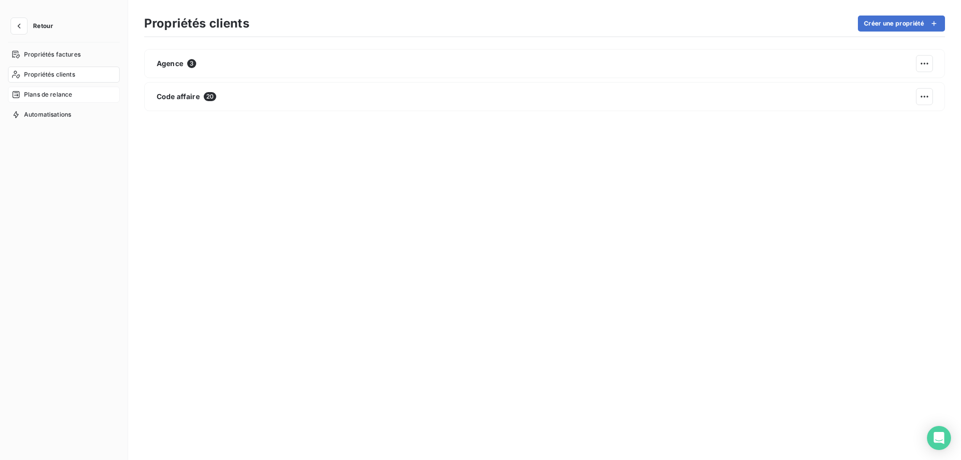
click at [43, 91] on span "Plans de relance" at bounding box center [48, 94] width 48 height 9
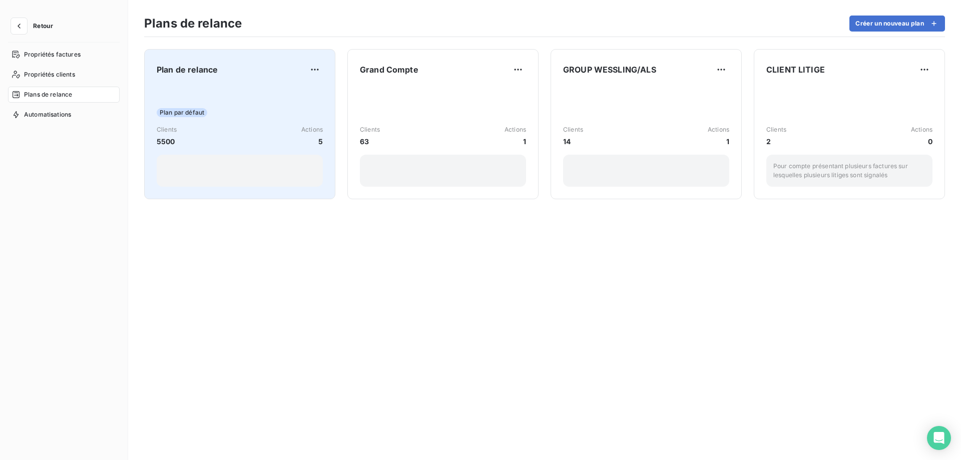
click at [263, 97] on div "Plan par défaut Clients 5500 Actions 5" at bounding box center [240, 136] width 166 height 101
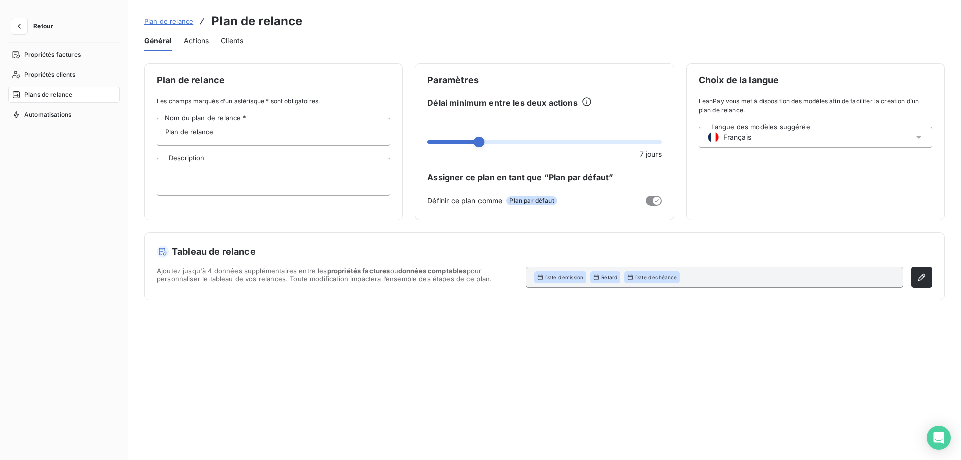
click at [191, 40] on span "Actions" at bounding box center [196, 41] width 25 height 10
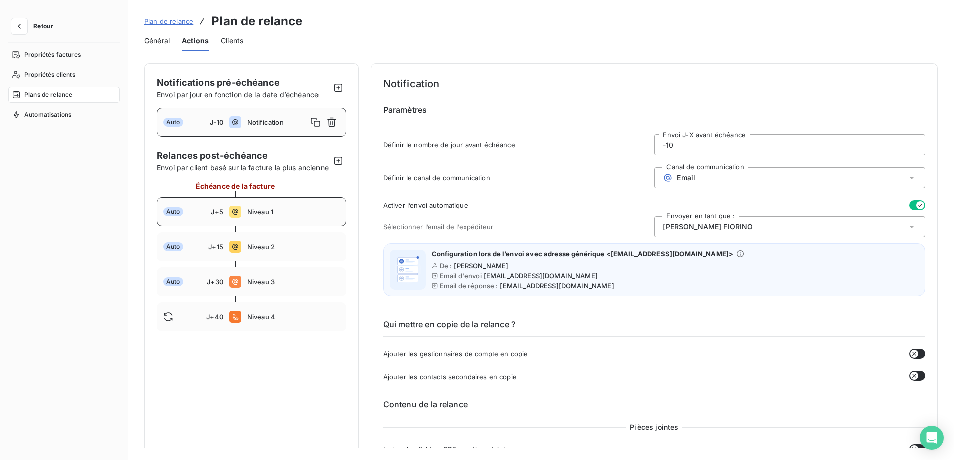
click at [315, 216] on span "Niveau 1" at bounding box center [293, 212] width 92 height 8
click at [276, 261] on div "Auto J+15 Niveau 2" at bounding box center [251, 246] width 189 height 29
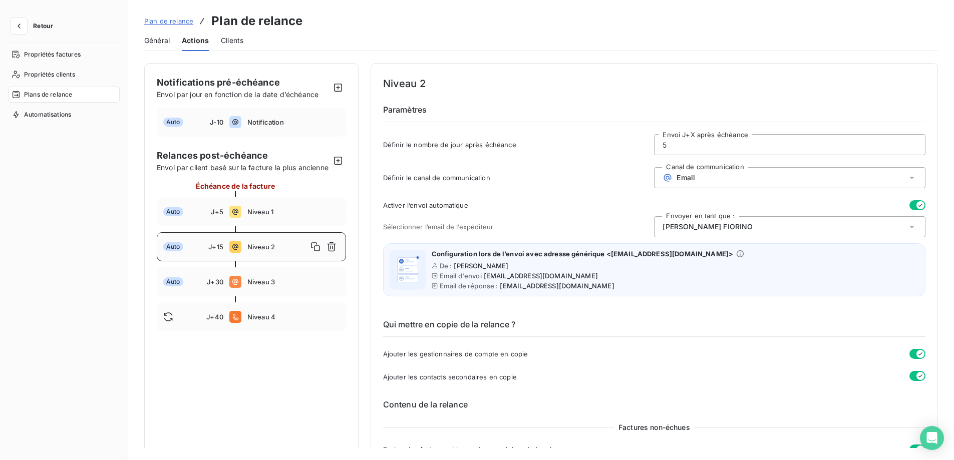
type input "15"
click at [593, 360] on div "Qui mettre en copie de la relance ? Ajouter les gestionnaires de compte en copi…" at bounding box center [654, 342] width 542 height 80
click at [53, 150] on div "Propriétés factures Propriétés clients Plans de relance Automatisations" at bounding box center [64, 245] width 112 height 396
click at [20, 24] on icon "button" at bounding box center [19, 26] width 3 height 5
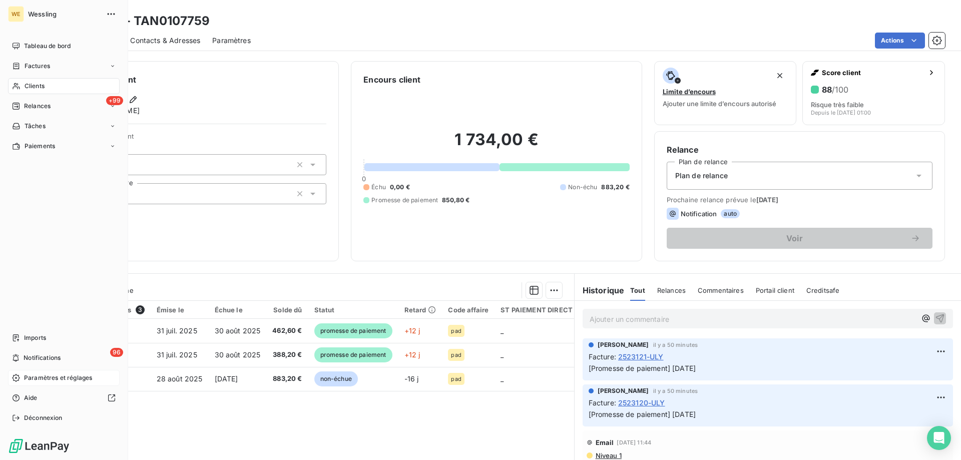
click at [51, 379] on span "Paramètres et réglages" at bounding box center [58, 378] width 68 height 9
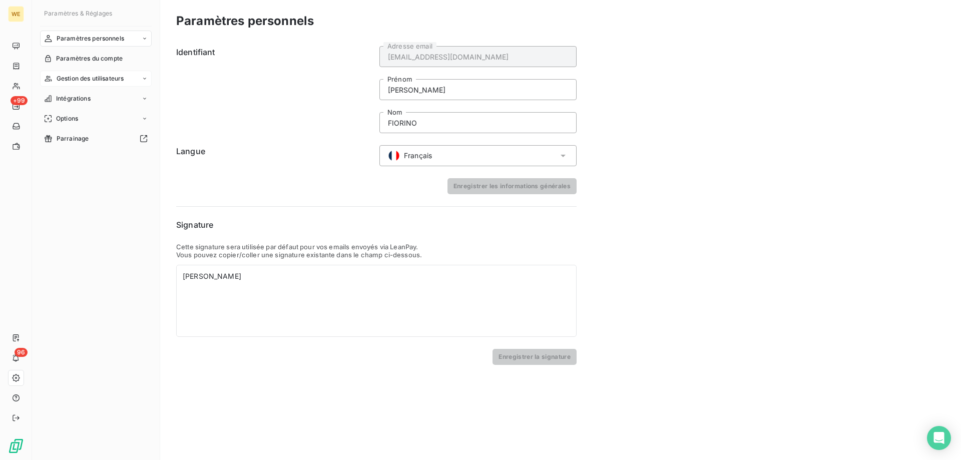
click at [95, 75] on span "Gestion des utilisateurs" at bounding box center [91, 78] width 68 height 9
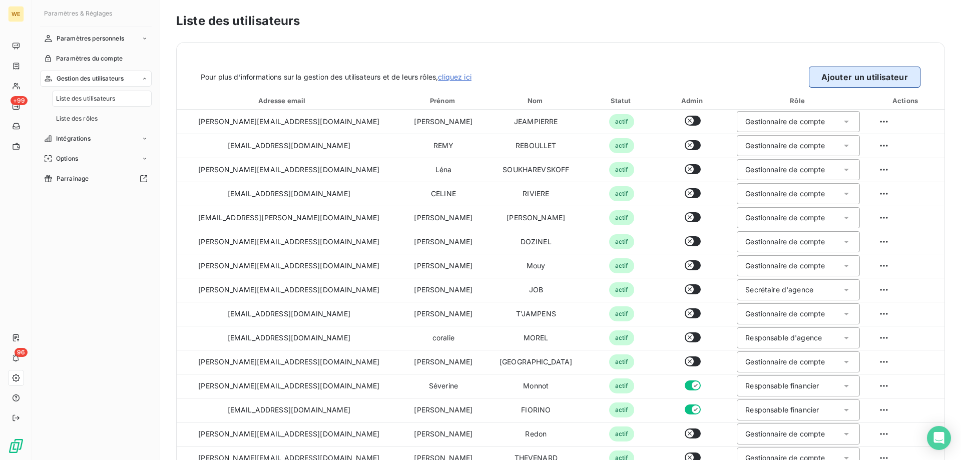
click at [848, 74] on button "Ajouter un utilisateur" at bounding box center [865, 77] width 112 height 21
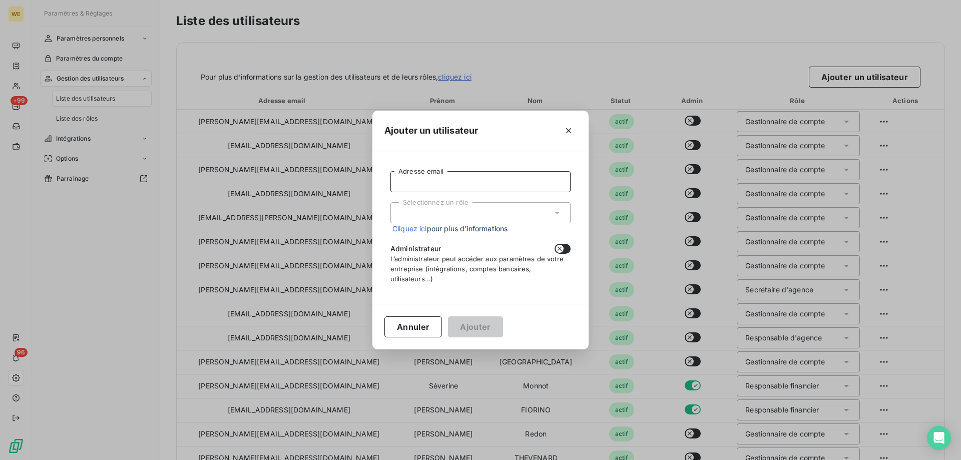
click at [441, 180] on input "Adresse email" at bounding box center [481, 181] width 180 height 21
paste input "[EMAIL_ADDRESS][DOMAIN_NAME]"
type input "[EMAIL_ADDRESS][DOMAIN_NAME]"
click at [420, 214] on div "Sélectionnez un rôle" at bounding box center [481, 212] width 180 height 21
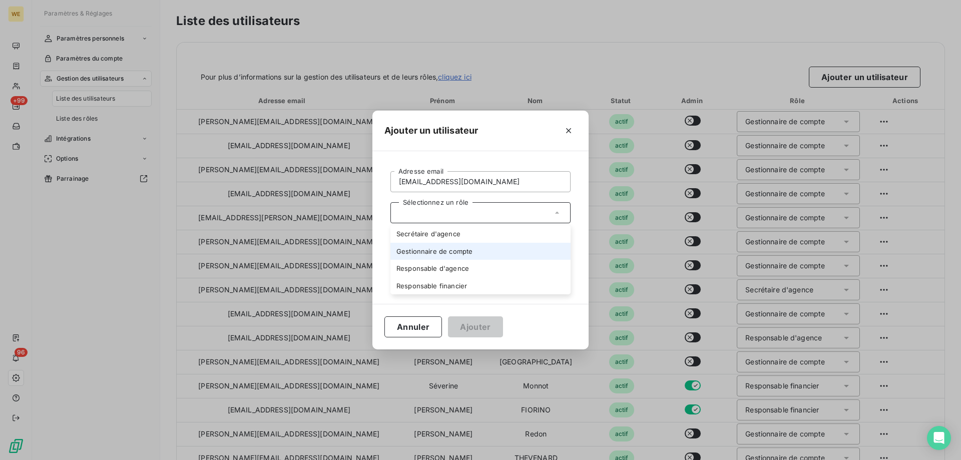
click at [435, 253] on li "Gestionnaire de compte" at bounding box center [481, 252] width 180 height 18
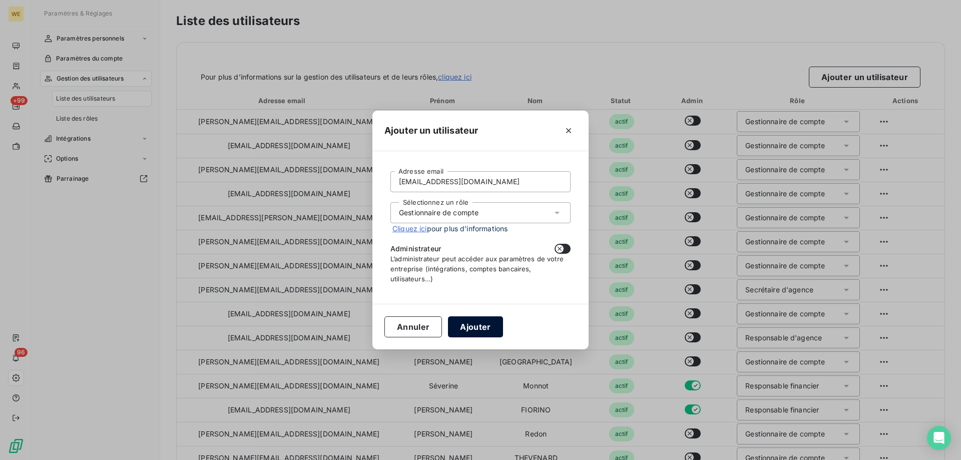
click at [475, 327] on button "Ajouter" at bounding box center [475, 326] width 55 height 21
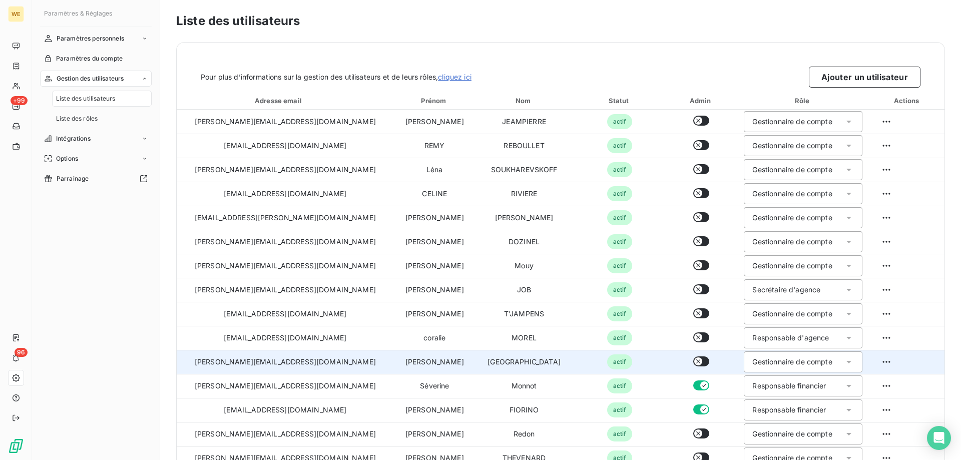
scroll to position [167, 0]
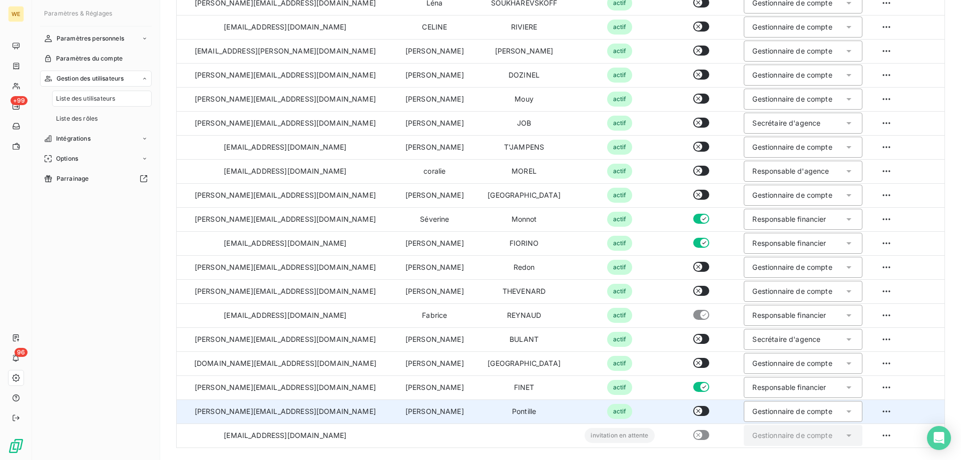
click at [258, 413] on td "[PERSON_NAME][EMAIL_ADDRESS][DOMAIN_NAME]" at bounding box center [285, 412] width 217 height 24
click at [874, 414] on html "WE +99 96 Paramètres & Réglages Paramètres personnels Paramètres du compte Gest…" at bounding box center [480, 230] width 961 height 460
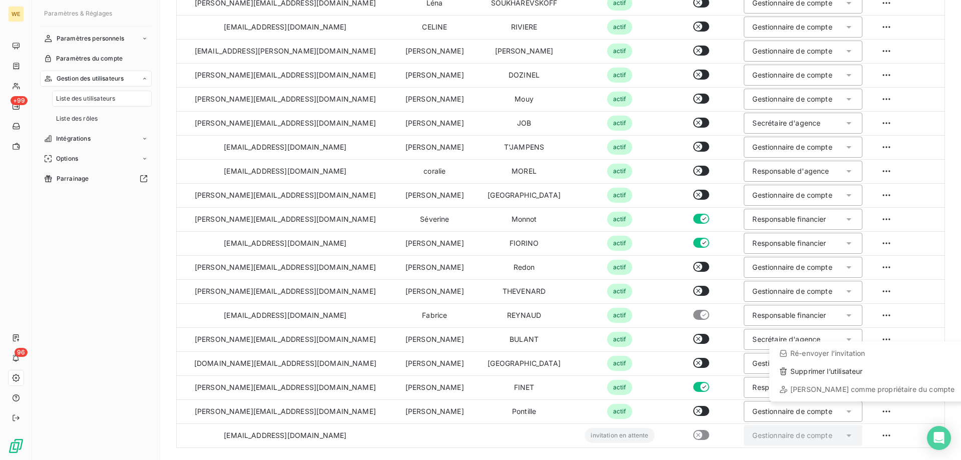
drag, startPoint x: 91, startPoint y: 258, endPoint x: 96, endPoint y: 258, distance: 5.5
click at [91, 258] on html "WE +99 96 Paramètres & Réglages Paramètres personnels Paramètres du compte Gest…" at bounding box center [480, 230] width 961 height 460
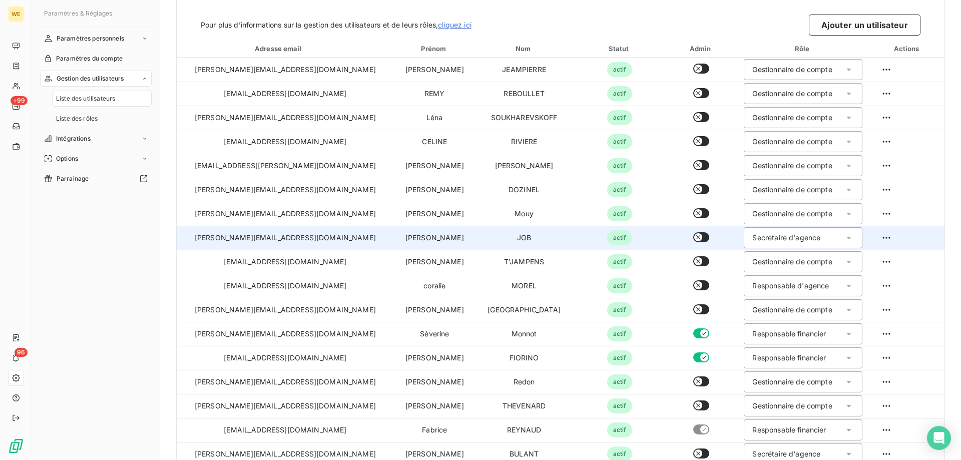
scroll to position [0, 0]
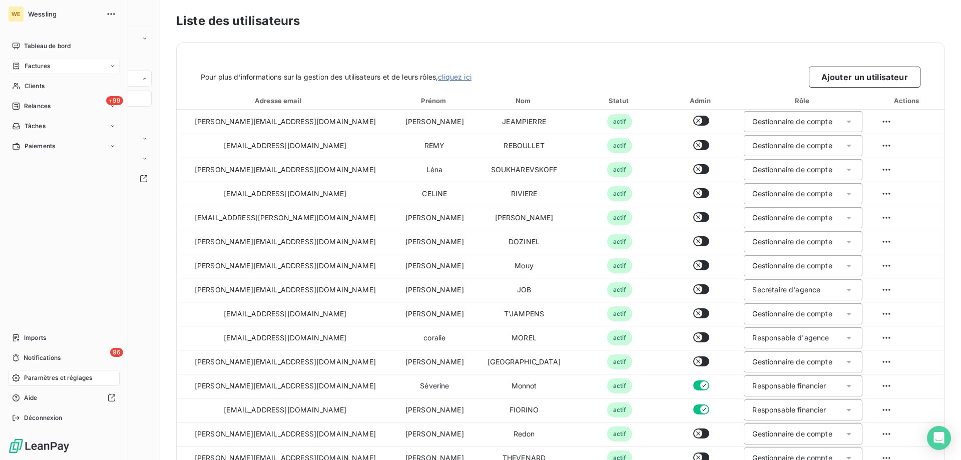
drag, startPoint x: 39, startPoint y: 65, endPoint x: 502, endPoint y: 109, distance: 465.2
click at [39, 65] on span "Factures" at bounding box center [38, 66] width 26 height 9
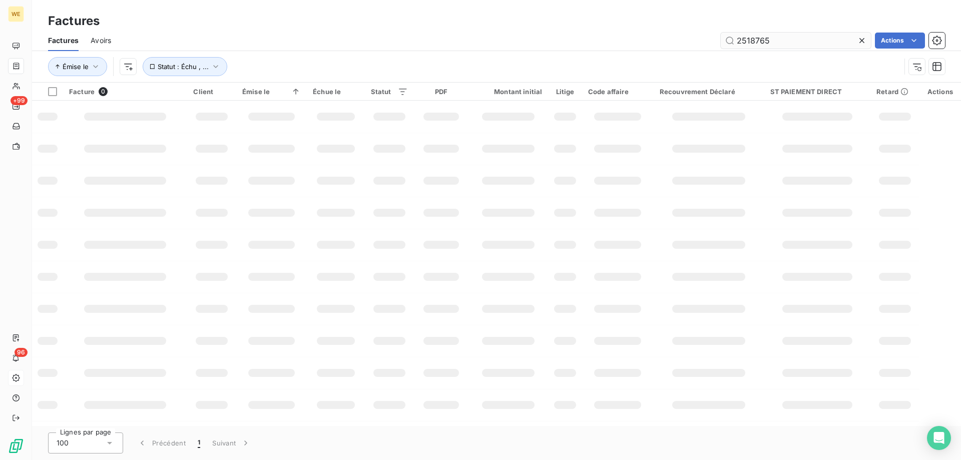
click at [745, 44] on input "2518765" at bounding box center [796, 41] width 150 height 16
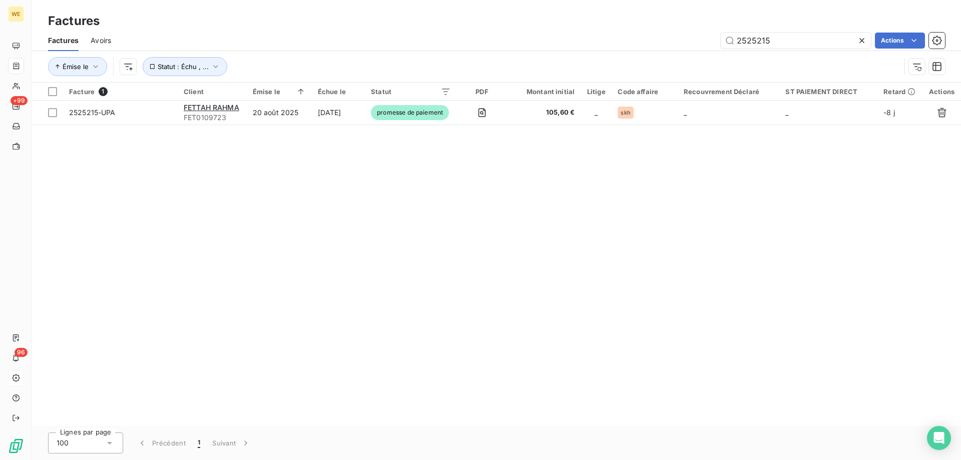
type input "2525215"
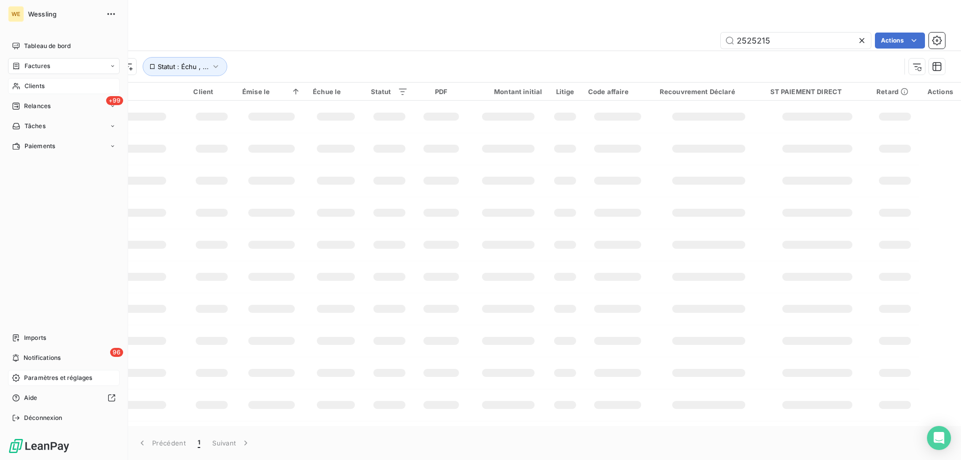
drag, startPoint x: 38, startPoint y: 84, endPoint x: 119, endPoint y: 76, distance: 81.0
click at [39, 84] on span "Clients" at bounding box center [35, 86] width 20 height 9
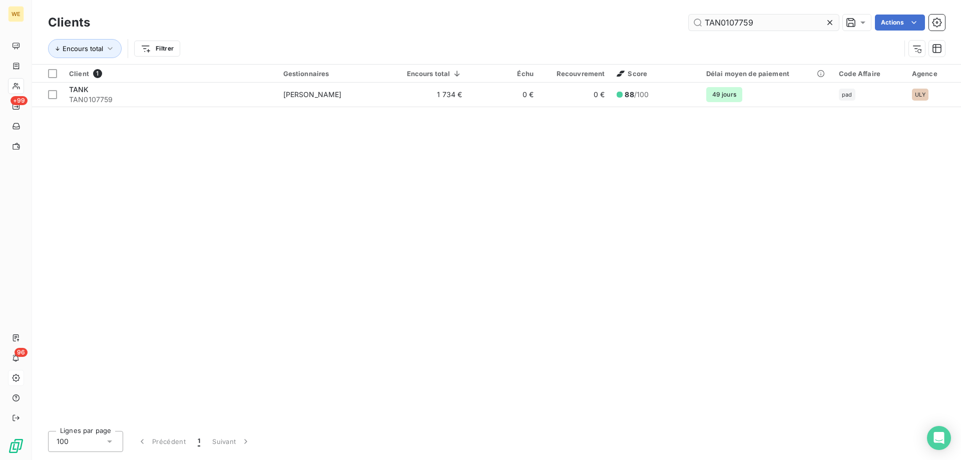
click at [706, 18] on input "TAN0107759" at bounding box center [764, 23] width 150 height 16
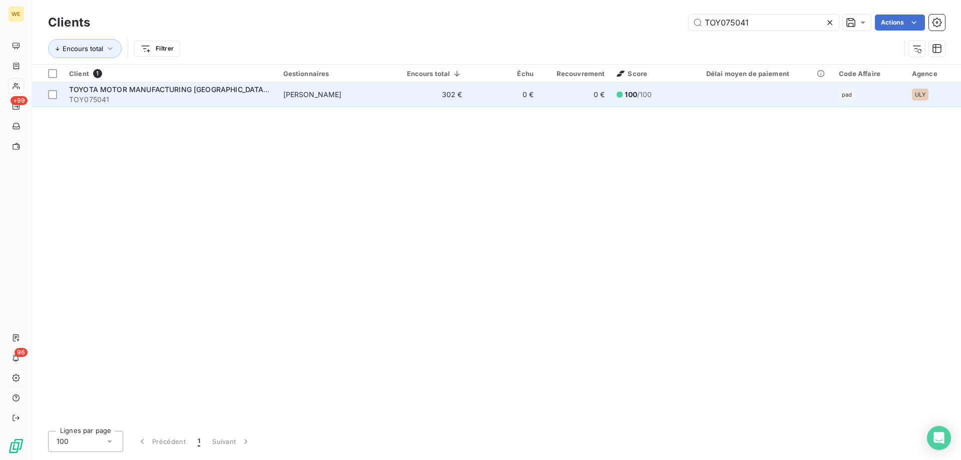
type input "TOY075041"
click at [140, 95] on span "TOY075041" at bounding box center [170, 100] width 202 height 10
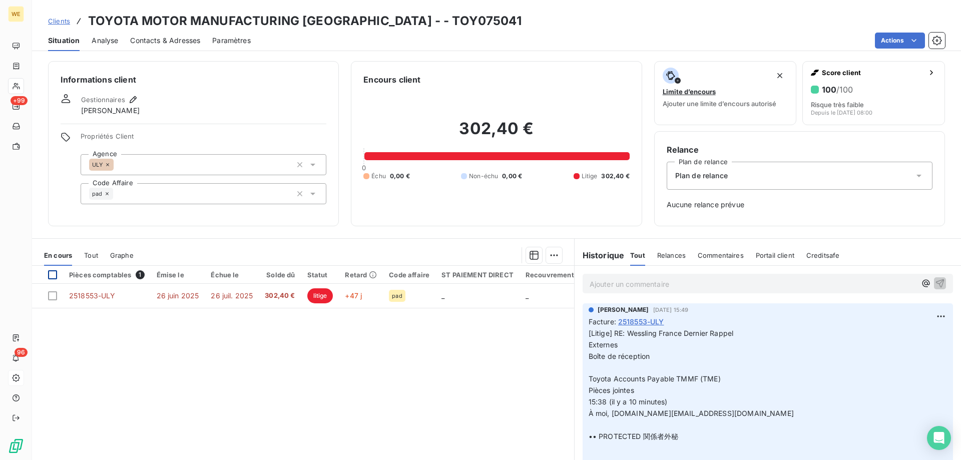
click at [49, 272] on div at bounding box center [52, 274] width 9 height 9
click at [554, 254] on html "WE +99 96 Clients TOYOTA MOTOR MANUFACTURING FRANCE - - TOY075041 Situation Ana…" at bounding box center [480, 230] width 961 height 460
click at [529, 302] on div "Ajouter une promesse de paiement (1 facture)" at bounding box center [464, 295] width 177 height 16
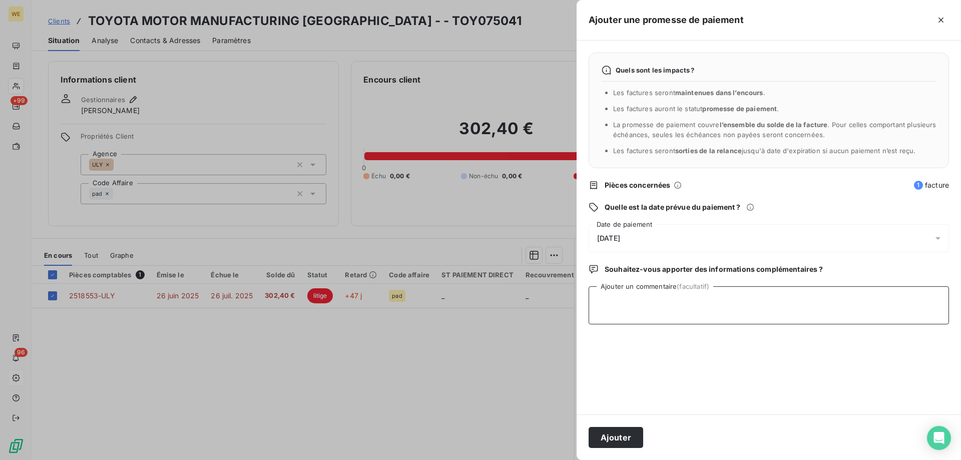
click at [621, 314] on textarea "Ajouter un commentaire (facultatif)" at bounding box center [769, 305] width 361 height 38
type textarea "[DATE]"
click at [680, 231] on div "[DATE]" at bounding box center [769, 238] width 361 height 28
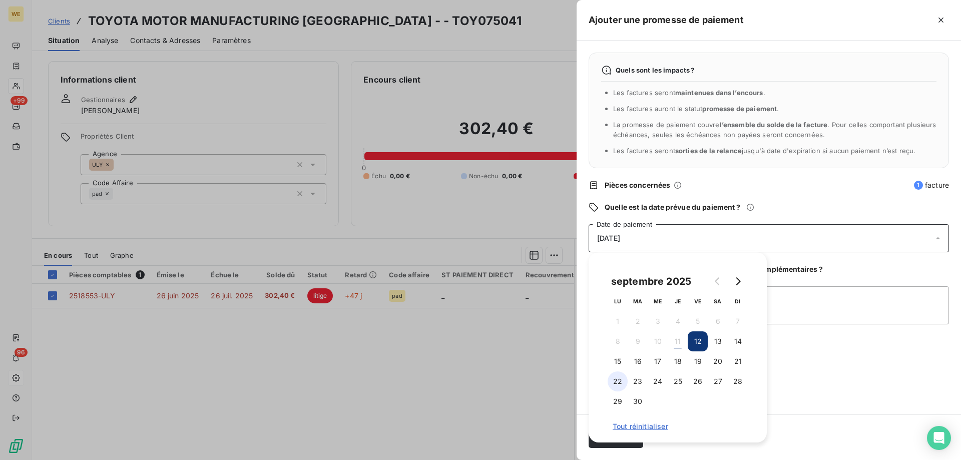
click at [620, 384] on button "22" at bounding box center [618, 382] width 20 height 20
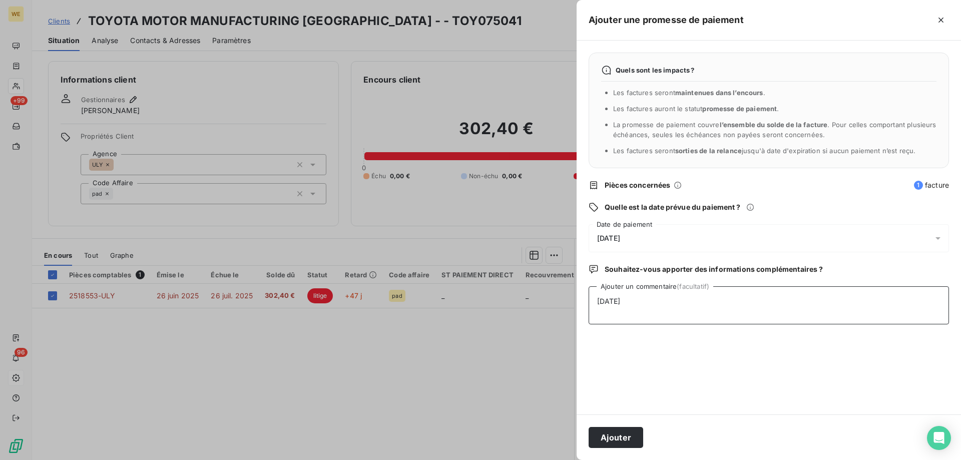
click at [851, 317] on textarea "[DATE]" at bounding box center [769, 305] width 361 height 38
click at [626, 444] on button "Ajouter" at bounding box center [616, 437] width 55 height 21
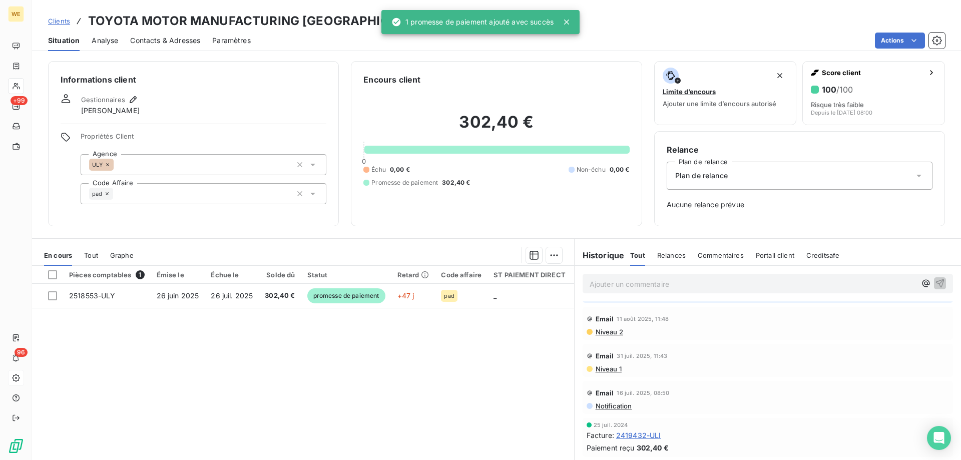
scroll to position [501, 0]
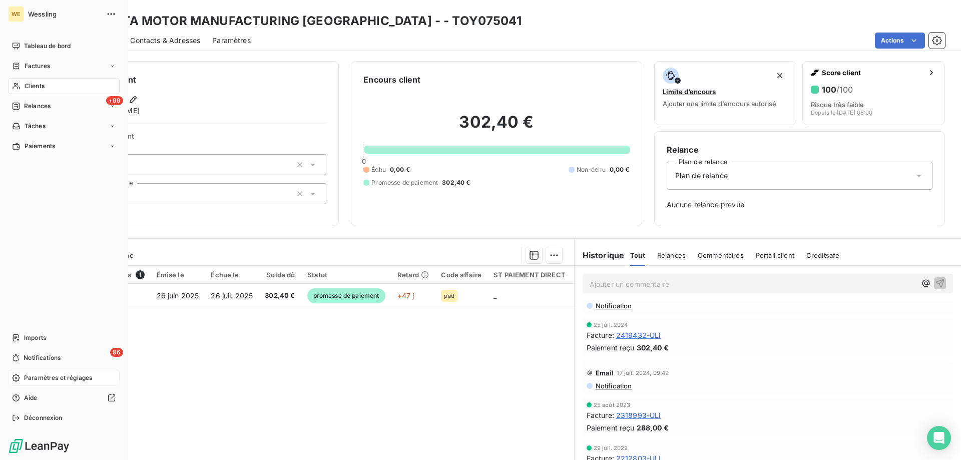
click at [42, 87] on span "Clients" at bounding box center [35, 86] width 20 height 9
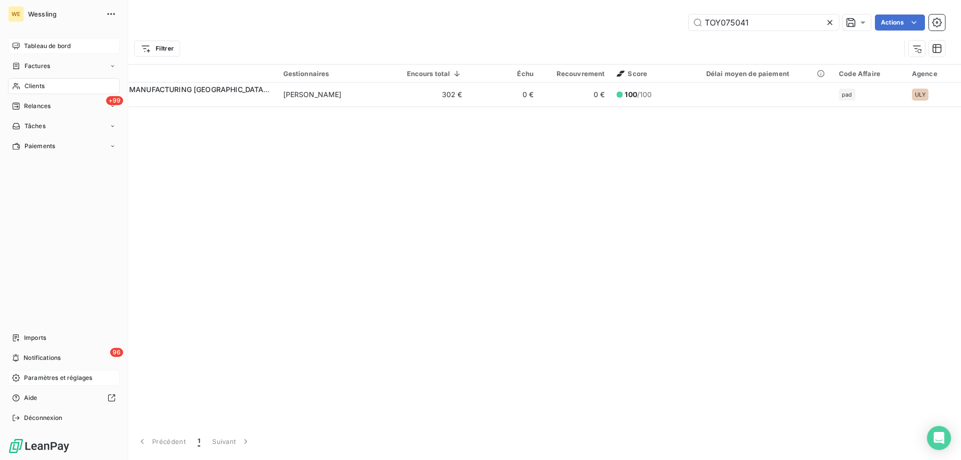
click at [33, 45] on span "Tableau de bord" at bounding box center [47, 46] width 47 height 9
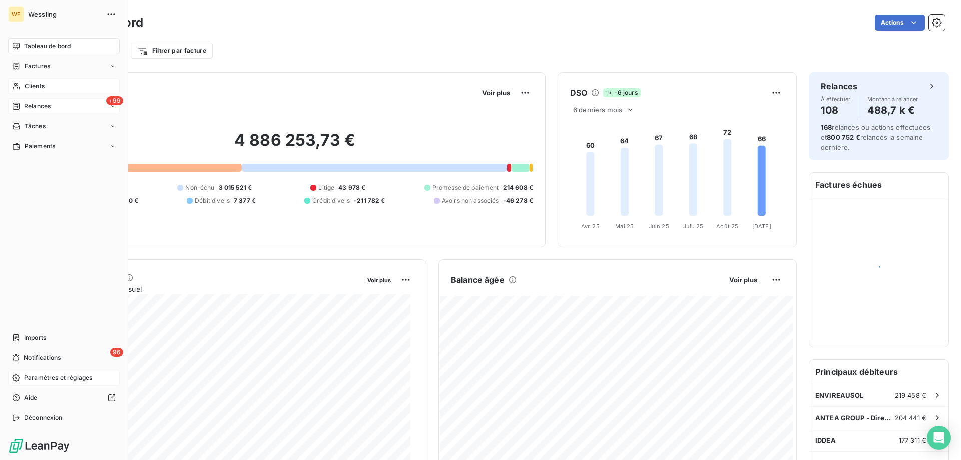
click at [41, 105] on span "Relances" at bounding box center [37, 106] width 27 height 9
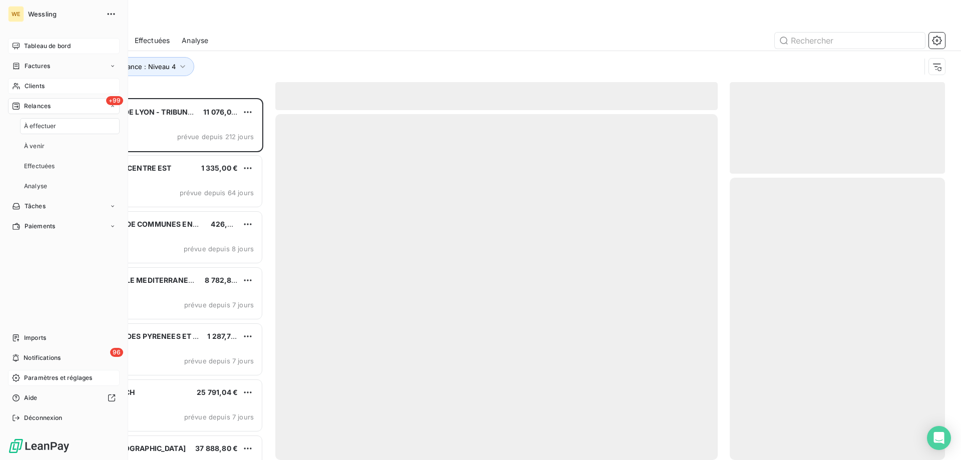
scroll to position [355, 208]
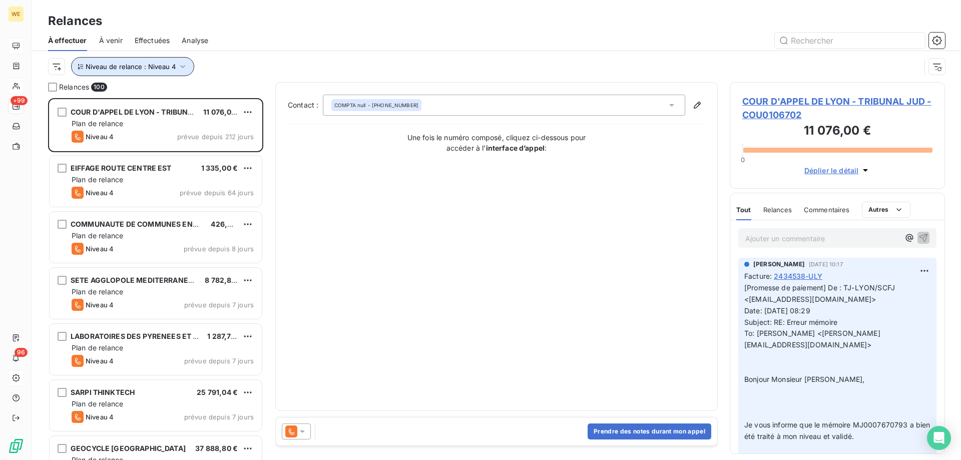
click at [182, 69] on icon "button" at bounding box center [183, 67] width 10 height 10
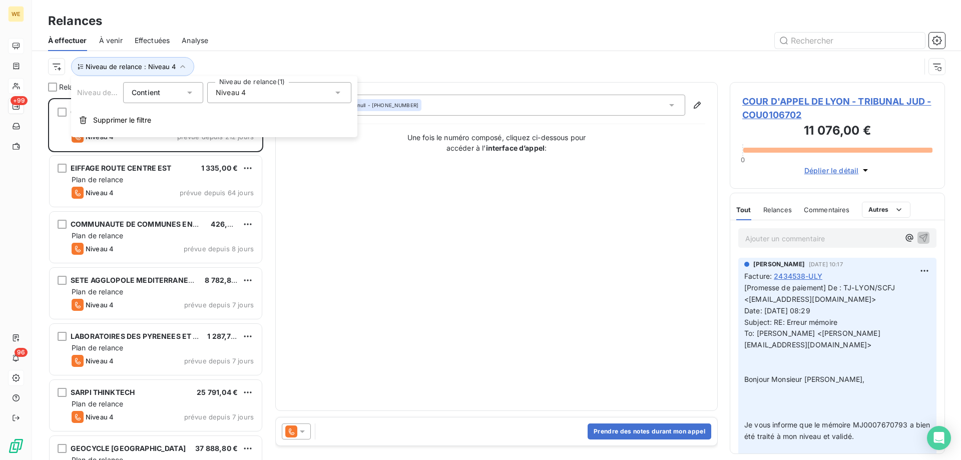
click at [240, 53] on div "Niveau de relance : Niveau 4" at bounding box center [496, 66] width 897 height 31
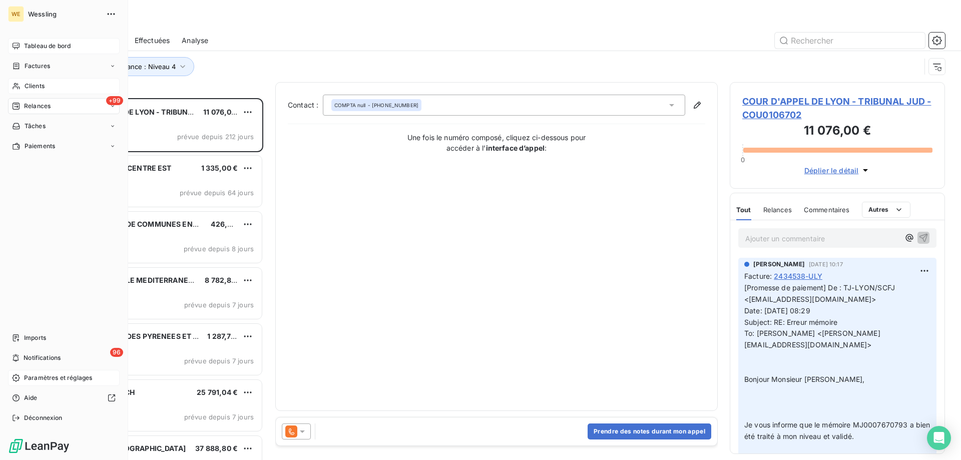
click at [35, 84] on span "Clients" at bounding box center [35, 86] width 20 height 9
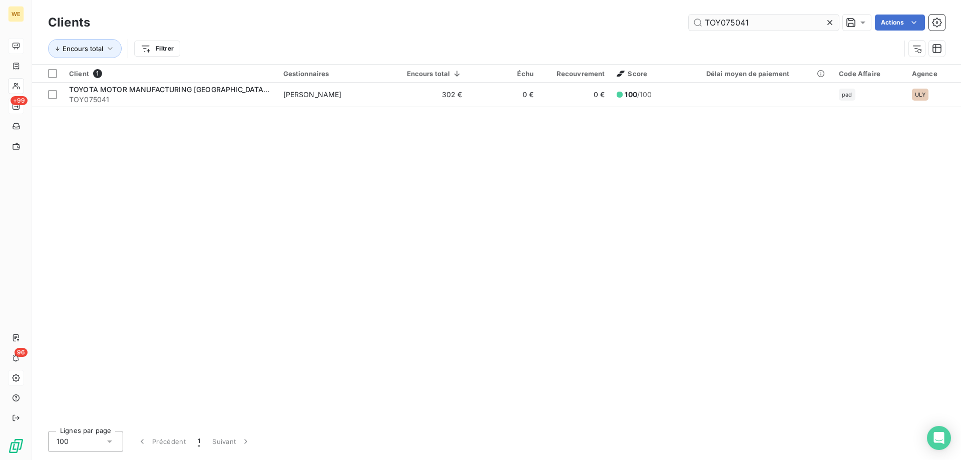
click at [750, 22] on input "TOY075041" at bounding box center [764, 23] width 150 height 16
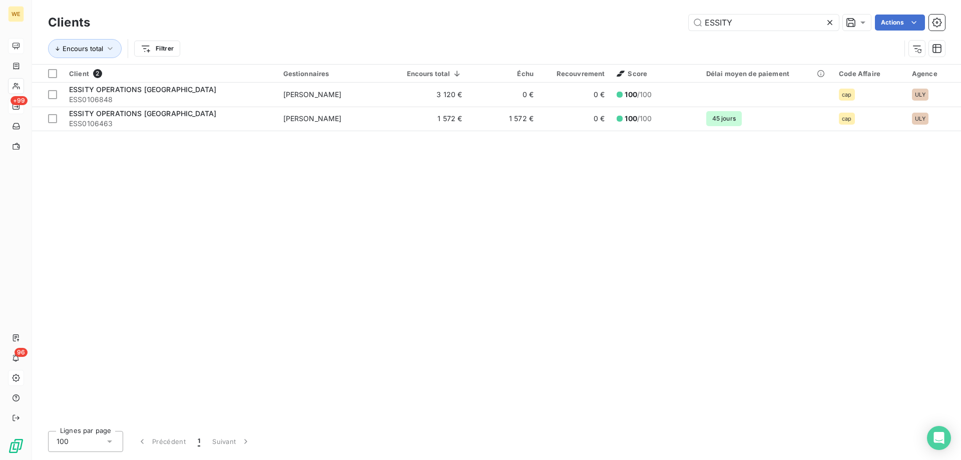
type input "ESSITY"
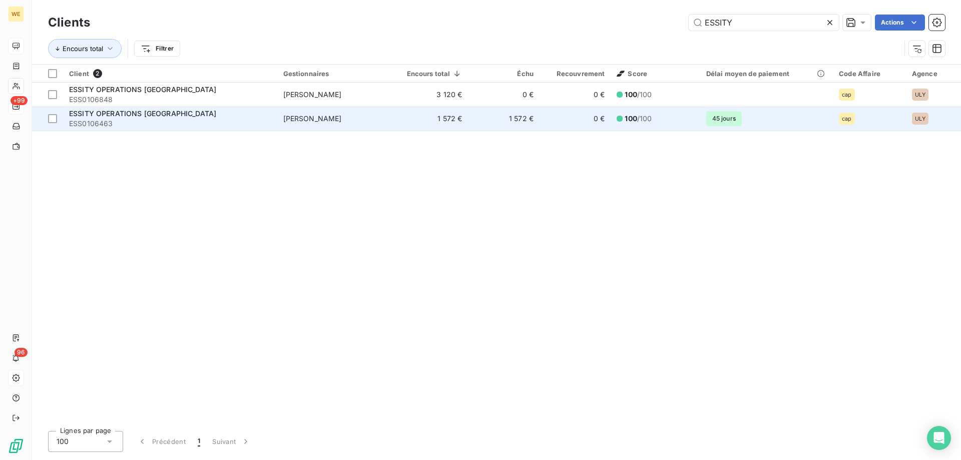
click at [133, 121] on span "ESS0106463" at bounding box center [170, 124] width 202 height 10
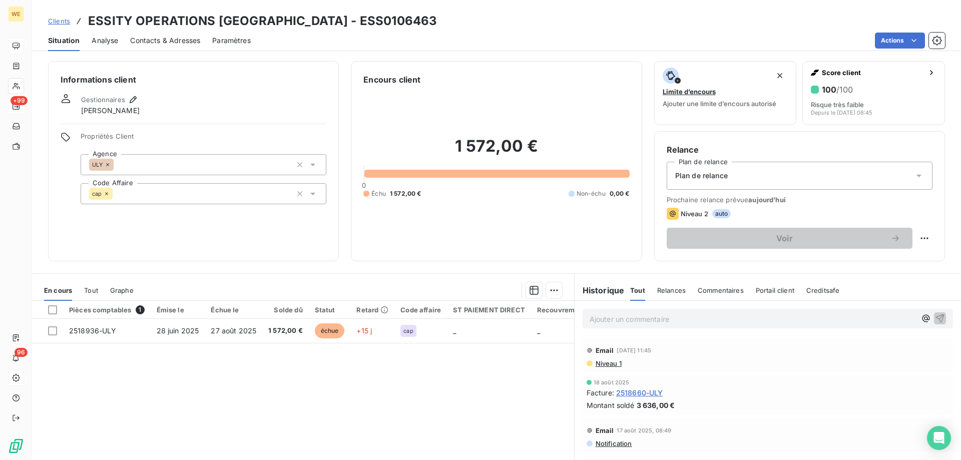
click at [314, 18] on h3 "ESSITY OPERATIONS [GEOGRAPHIC_DATA] - ESS0106463" at bounding box center [262, 21] width 349 height 18
click at [315, 18] on h3 "ESSITY OPERATIONS [GEOGRAPHIC_DATA] - ESS0106463" at bounding box center [262, 21] width 349 height 18
copy h3 "ESS0106463"
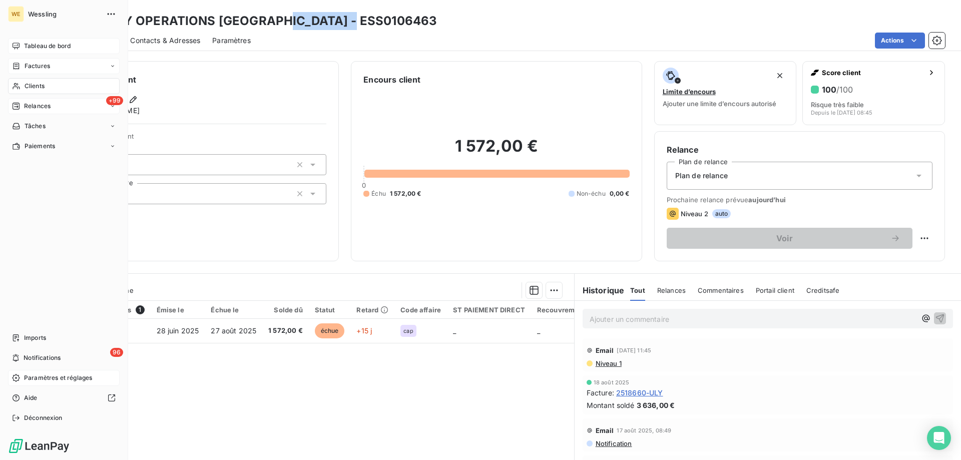
click at [47, 66] on span "Factures" at bounding box center [38, 66] width 26 height 9
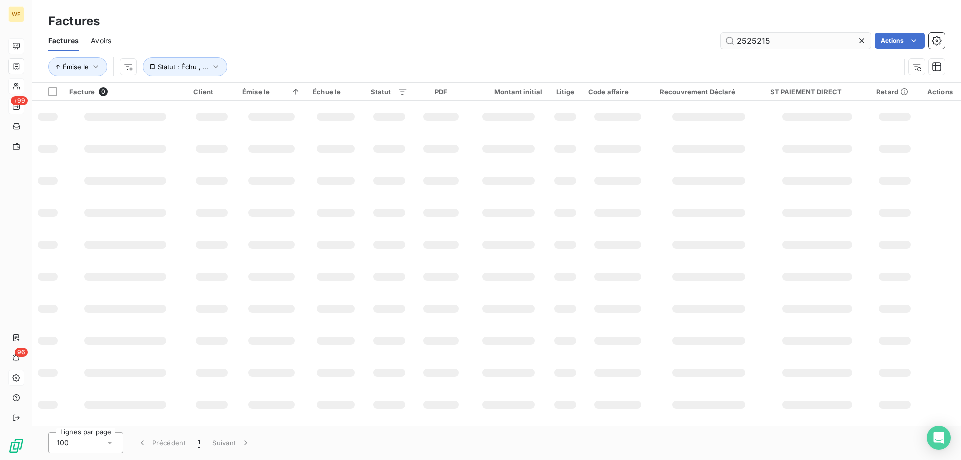
click at [786, 41] on input "2525215" at bounding box center [796, 41] width 150 height 16
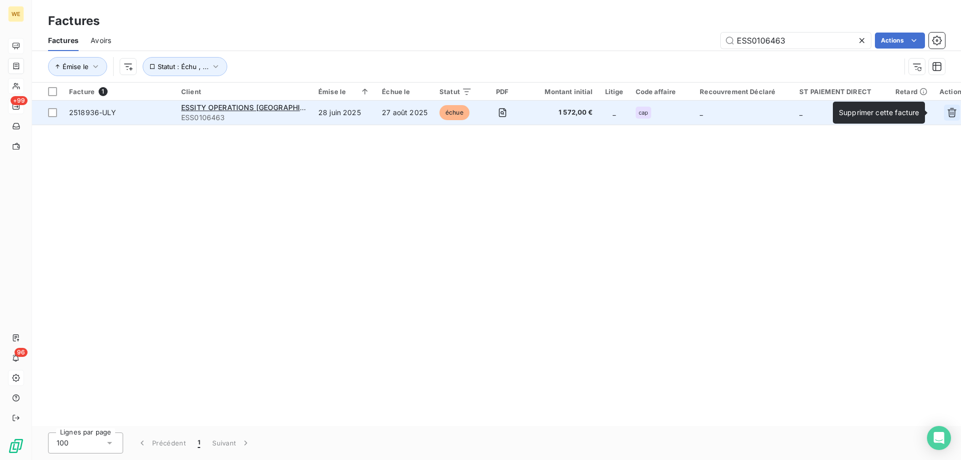
type input "ESS0106463"
click at [947, 115] on icon "button" at bounding box center [952, 113] width 10 height 10
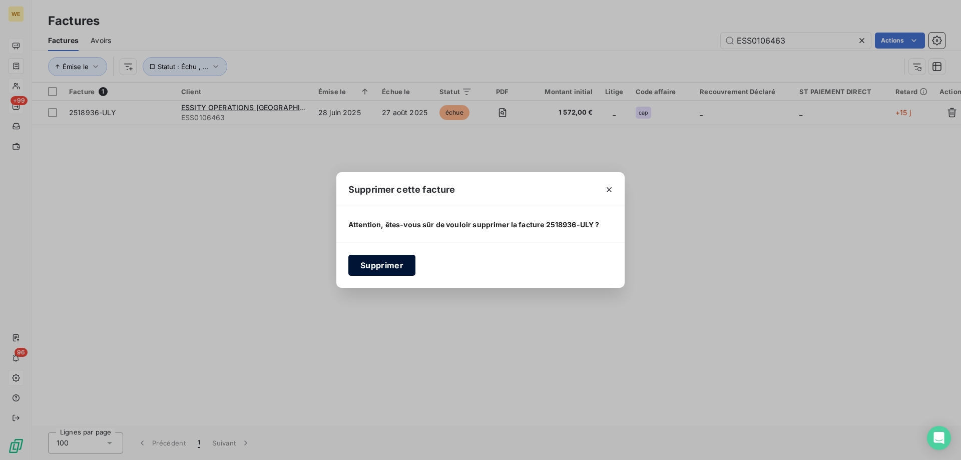
click at [377, 267] on button "Supprimer" at bounding box center [382, 265] width 67 height 21
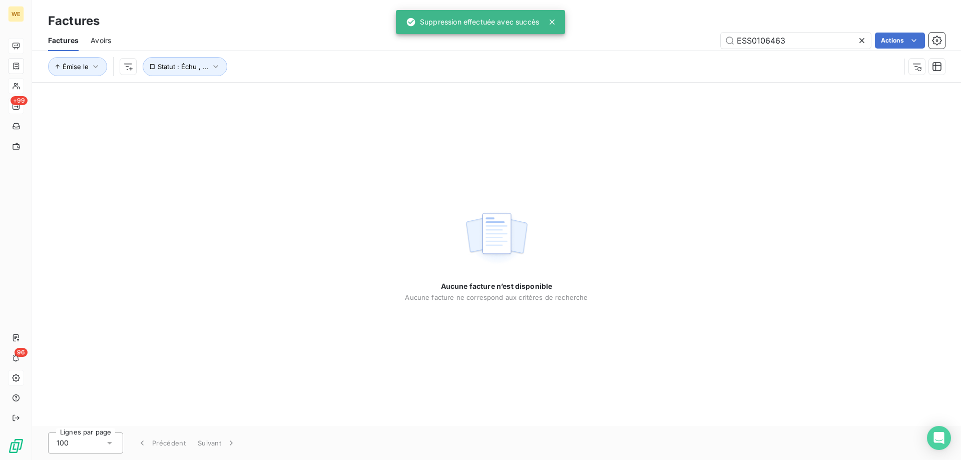
click at [207, 12] on div "Factures" at bounding box center [496, 21] width 929 height 18
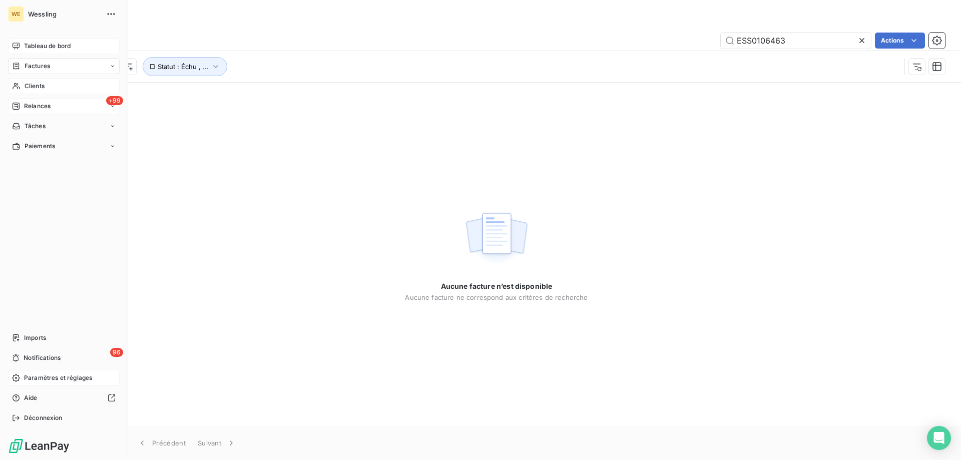
click at [31, 84] on span "Clients" at bounding box center [35, 86] width 20 height 9
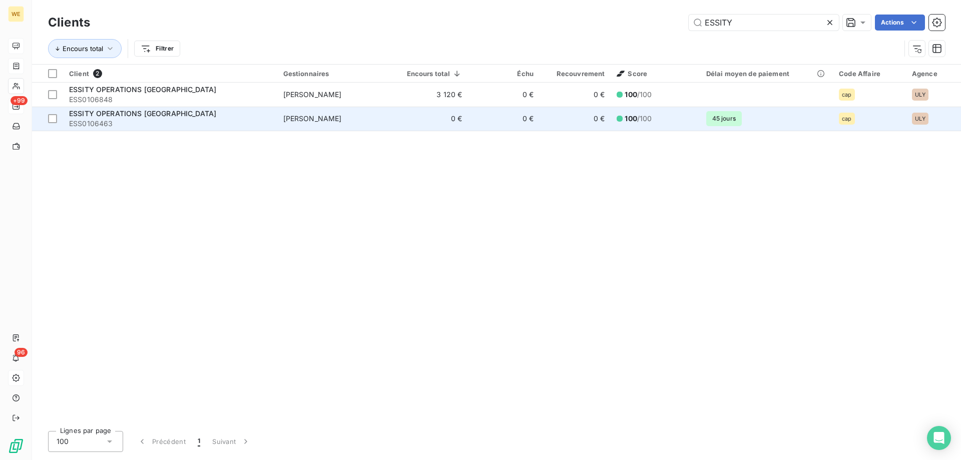
click at [92, 120] on span "ESS0106463" at bounding box center [170, 124] width 202 height 10
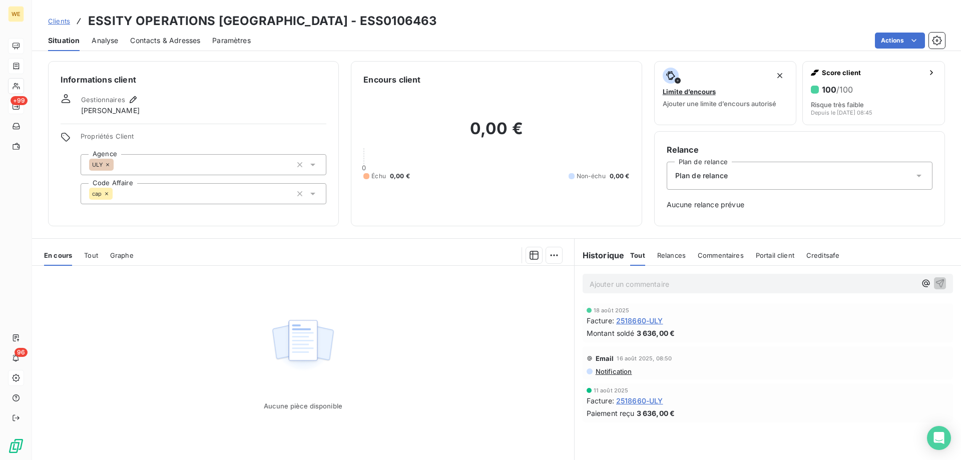
click at [110, 162] on icon at bounding box center [108, 165] width 6 height 6
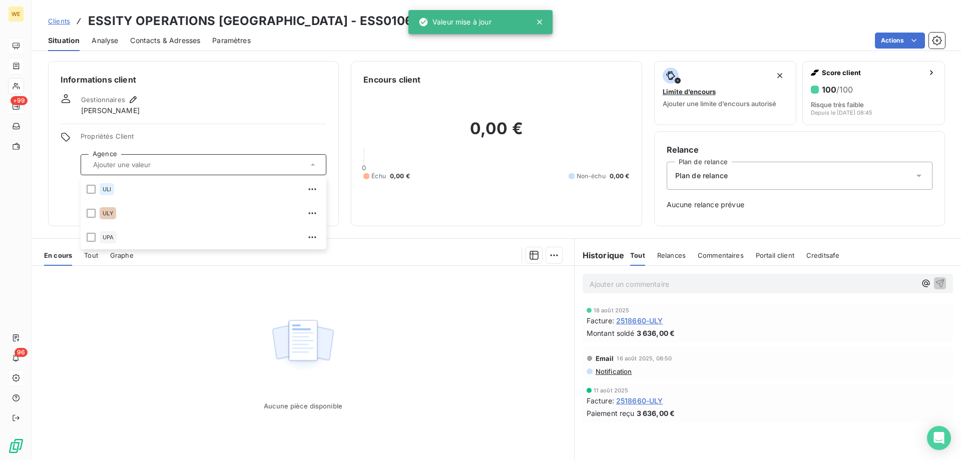
click at [174, 128] on div "Informations client Gestionnaires [PERSON_NAME] Propriétés Client Agence ULI UL…" at bounding box center [193, 143] width 291 height 165
click at [107, 197] on div "cap" at bounding box center [101, 194] width 24 height 12
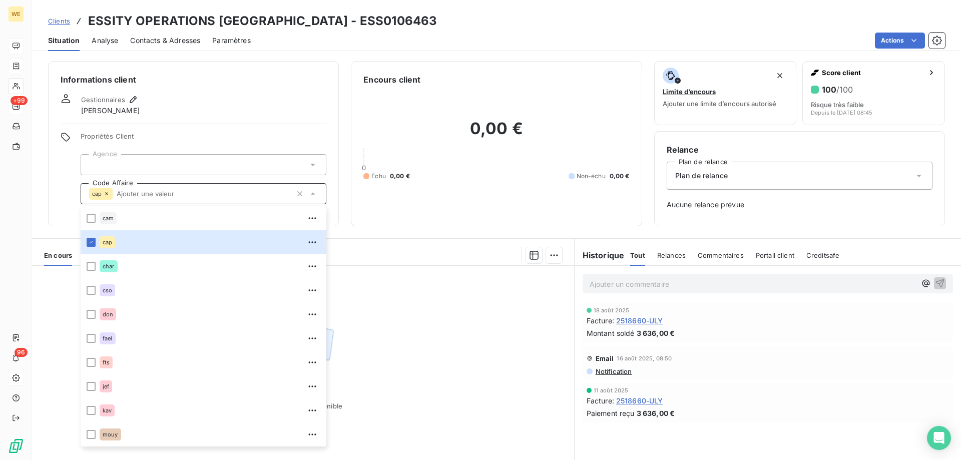
click at [109, 194] on icon at bounding box center [107, 194] width 6 height 6
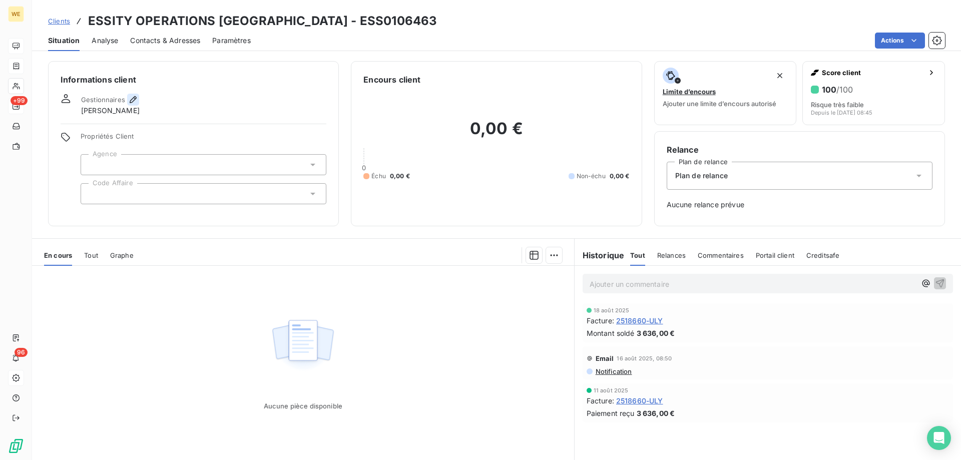
click at [137, 102] on icon "button" at bounding box center [133, 100] width 10 height 10
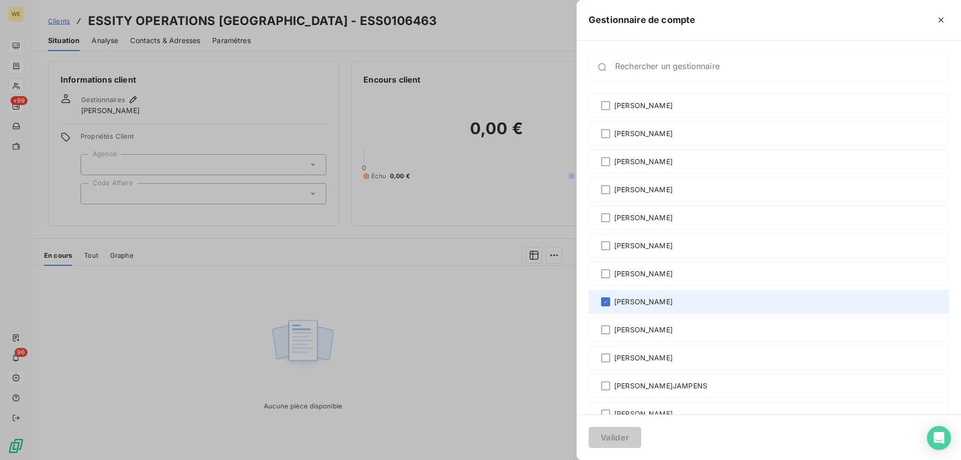
drag, startPoint x: 604, startPoint y: 301, endPoint x: 606, endPoint y: 313, distance: 11.7
click at [605, 301] on icon at bounding box center [606, 302] width 6 height 6
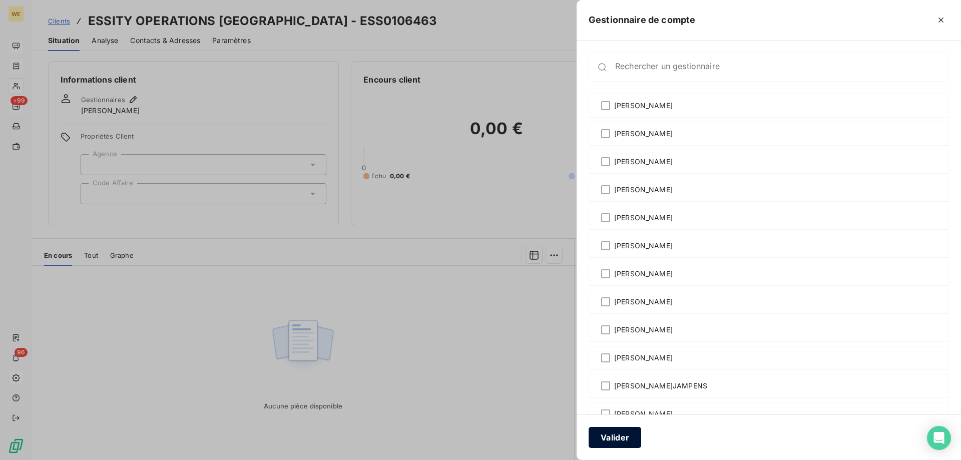
click at [605, 441] on button "Valider" at bounding box center [615, 437] width 53 height 21
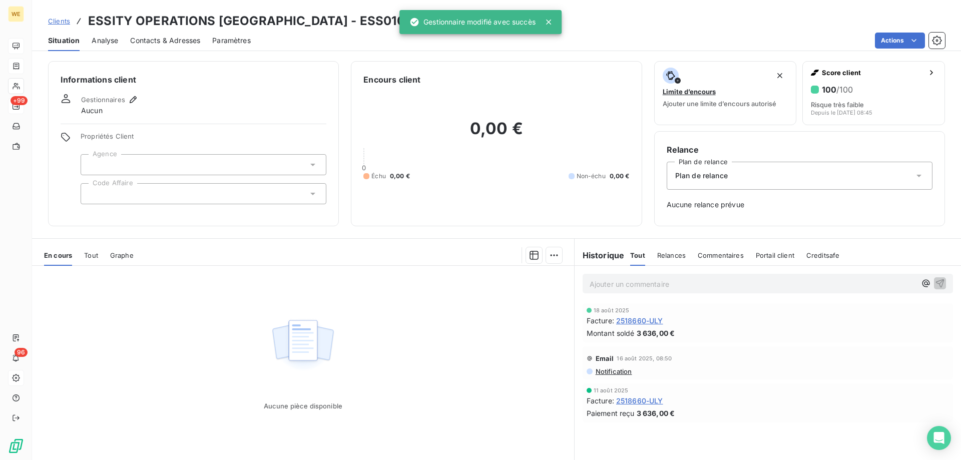
click at [209, 72] on div "Informations client Gestionnaires Aucun Propriétés Client Agence Code Affaire" at bounding box center [193, 143] width 291 height 165
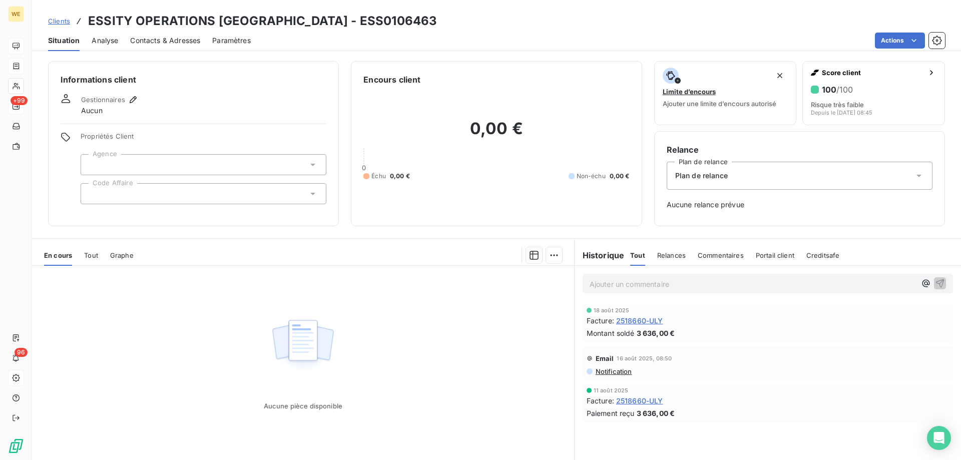
click at [335, 21] on h3 "ESSITY OPERATIONS [GEOGRAPHIC_DATA] - ESS0106463" at bounding box center [262, 21] width 349 height 18
copy h3 "ESS0106463"
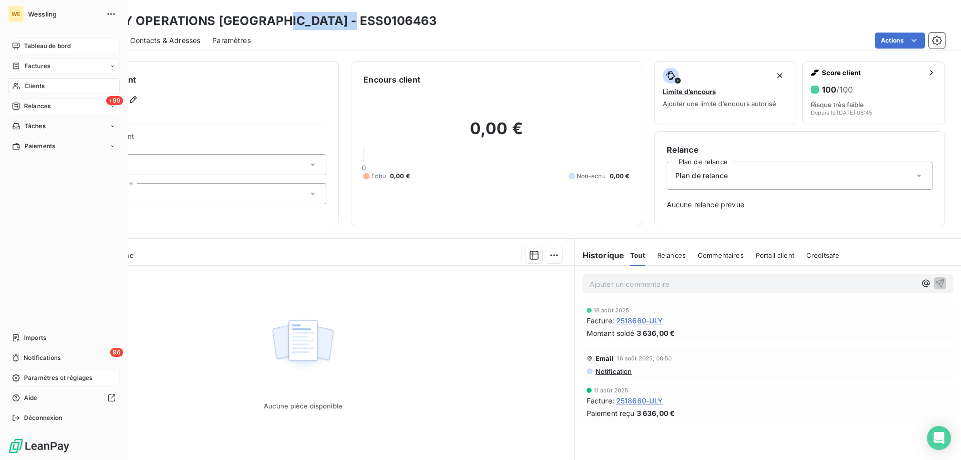
click at [31, 67] on span "Factures" at bounding box center [38, 66] width 26 height 9
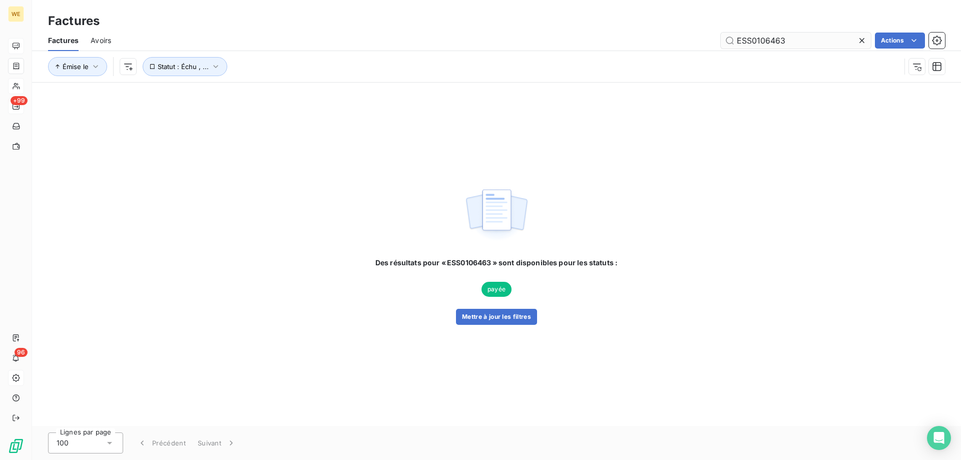
click at [746, 45] on input "ESS0106463" at bounding box center [796, 41] width 150 height 16
click at [499, 288] on span "payée" at bounding box center [497, 289] width 30 height 15
click at [499, 318] on button "Mettre à jour les filtres" at bounding box center [496, 317] width 81 height 16
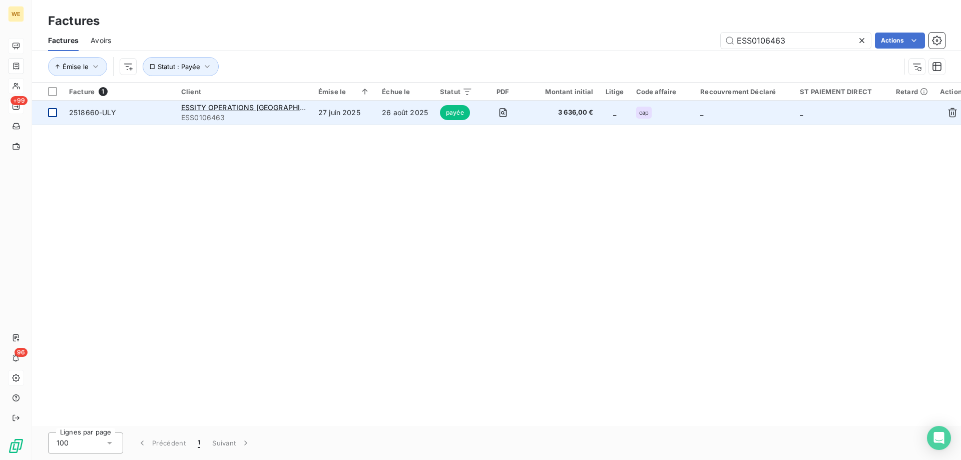
click at [50, 114] on div at bounding box center [52, 112] width 9 height 9
click at [948, 116] on icon "button" at bounding box center [953, 113] width 10 height 10
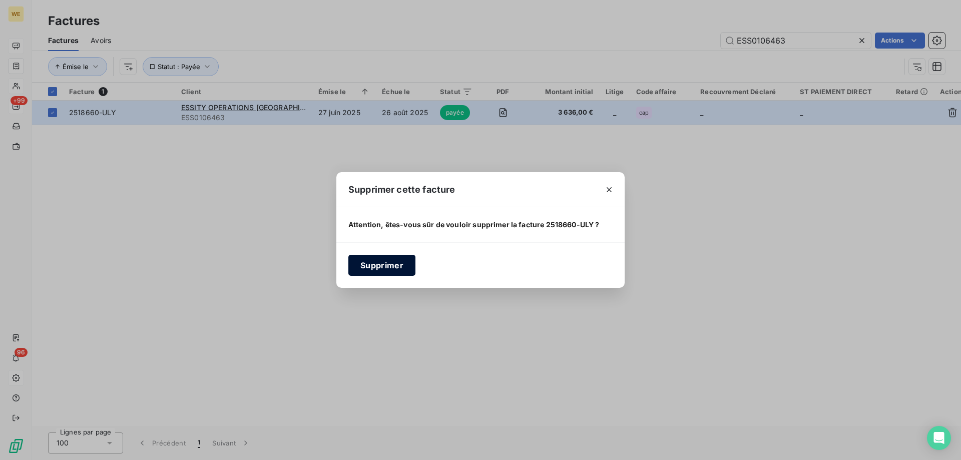
click at [372, 263] on button "Supprimer" at bounding box center [382, 265] width 67 height 21
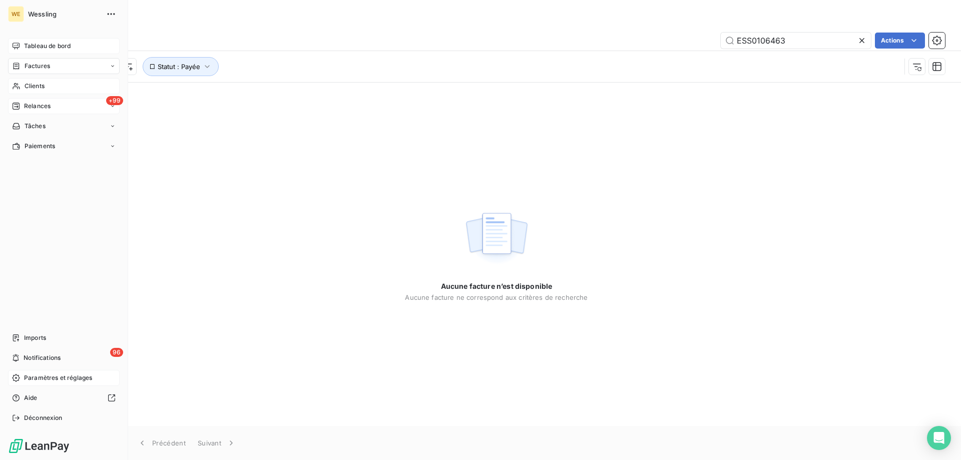
click at [27, 86] on span "Clients" at bounding box center [35, 86] width 20 height 9
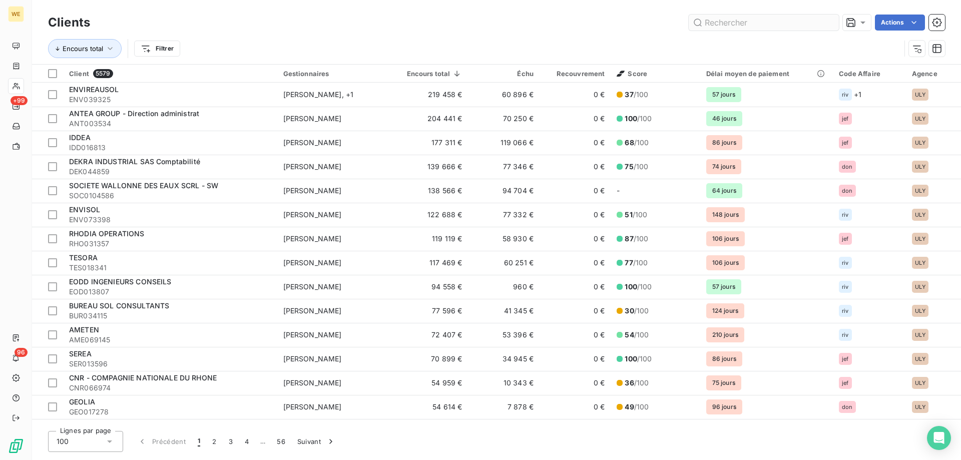
click at [717, 24] on input "text" at bounding box center [764, 23] width 150 height 16
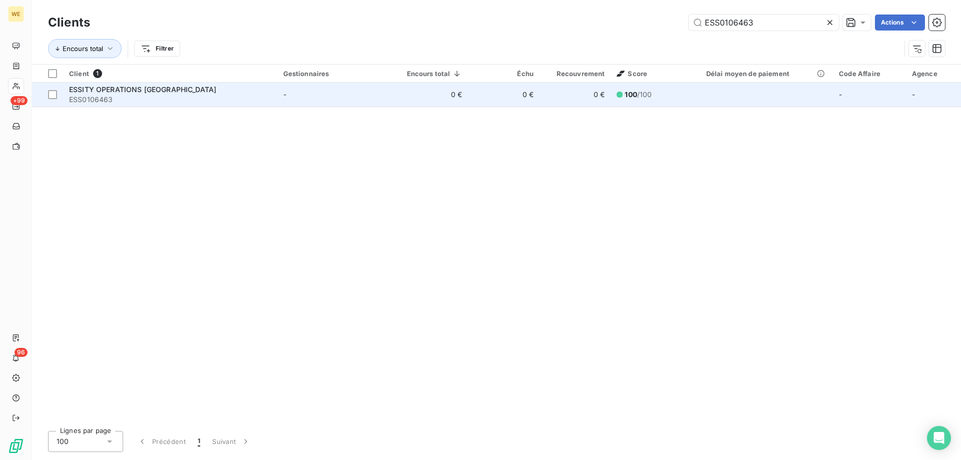
type input "ESS0106463"
click at [138, 98] on span "ESS0106463" at bounding box center [170, 100] width 202 height 10
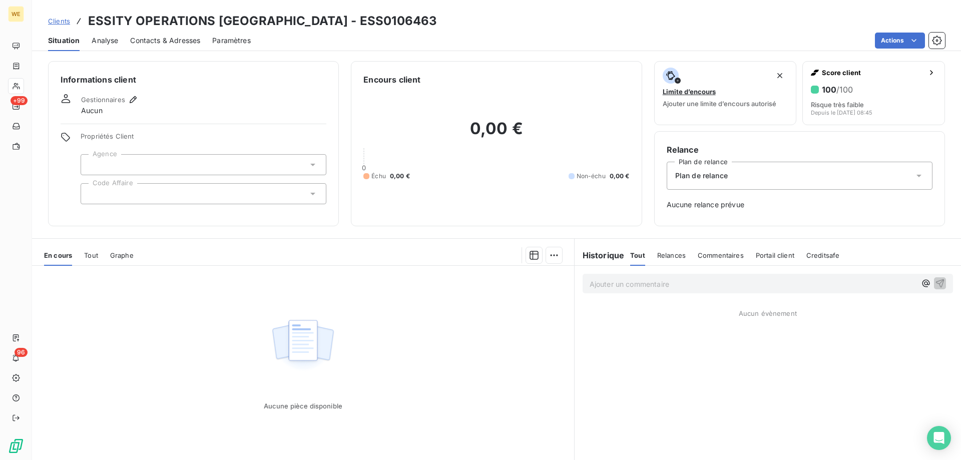
click at [105, 43] on span "Analyse" at bounding box center [105, 41] width 27 height 10
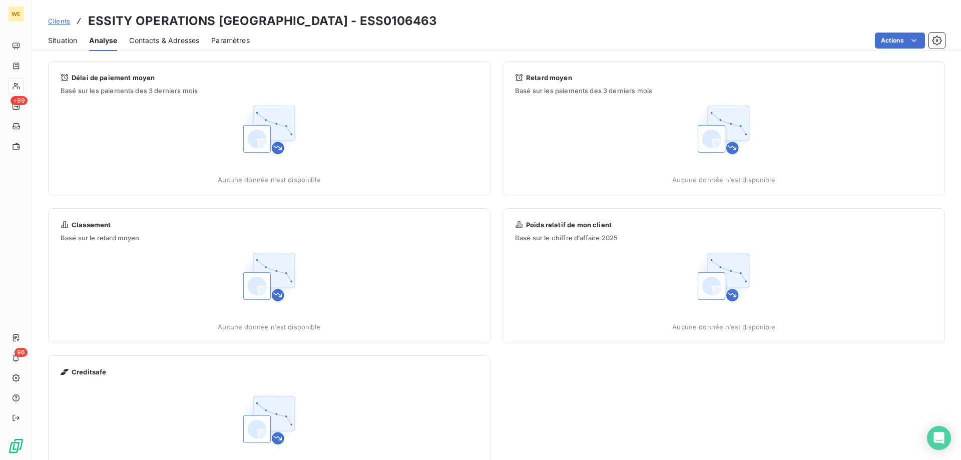
click at [163, 37] on span "Contacts & Adresses" at bounding box center [164, 41] width 70 height 10
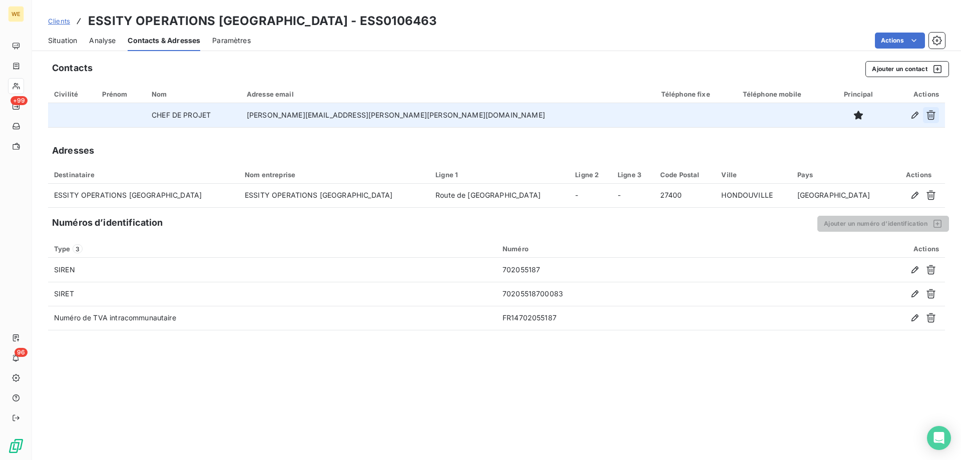
click at [933, 115] on icon "button" at bounding box center [931, 115] width 10 height 10
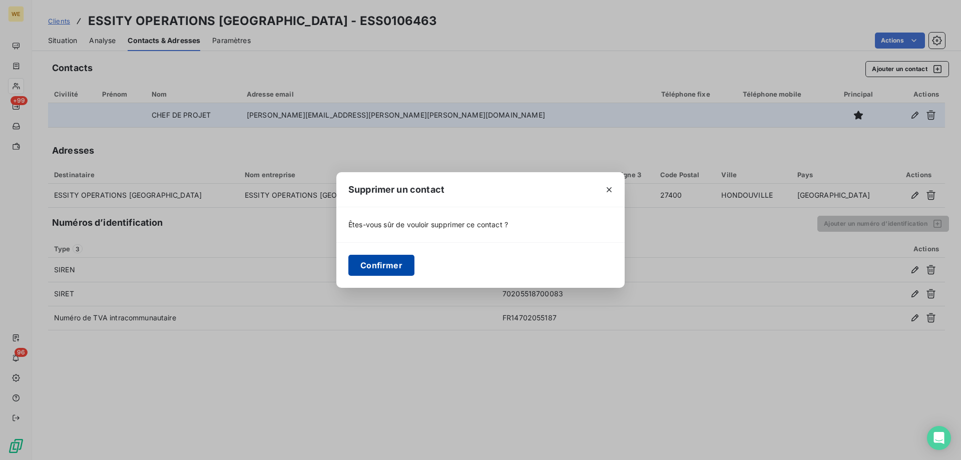
click at [388, 268] on button "Confirmer" at bounding box center [382, 265] width 66 height 21
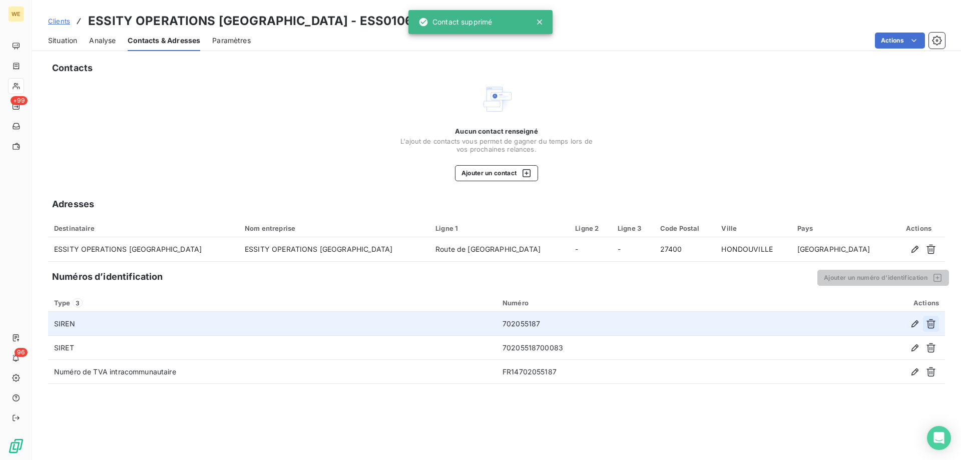
click at [929, 321] on icon "button" at bounding box center [931, 324] width 10 height 10
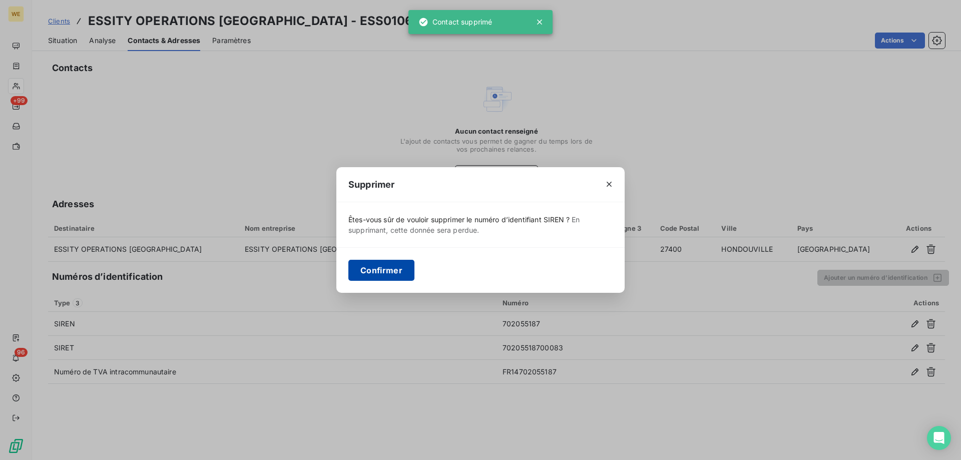
click at [367, 275] on button "Confirmer" at bounding box center [382, 270] width 66 height 21
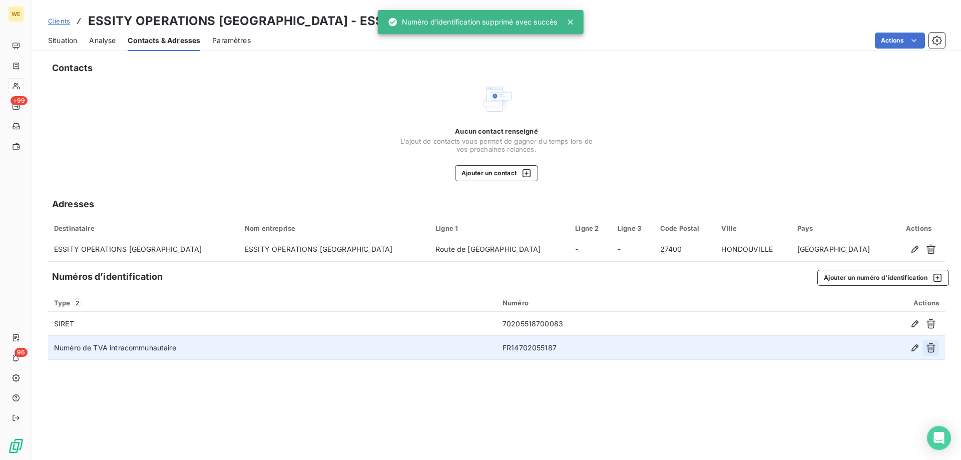
click at [935, 348] on icon "button" at bounding box center [931, 348] width 10 height 10
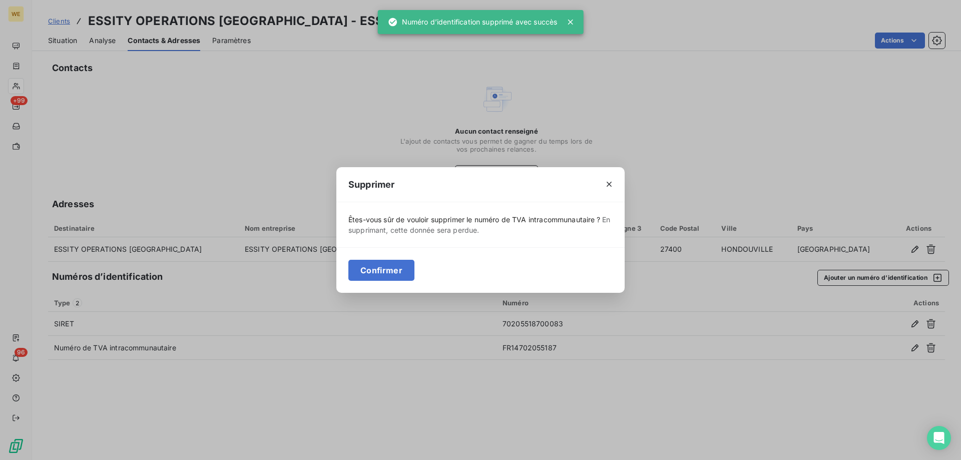
click at [389, 272] on button "Confirmer" at bounding box center [382, 270] width 66 height 21
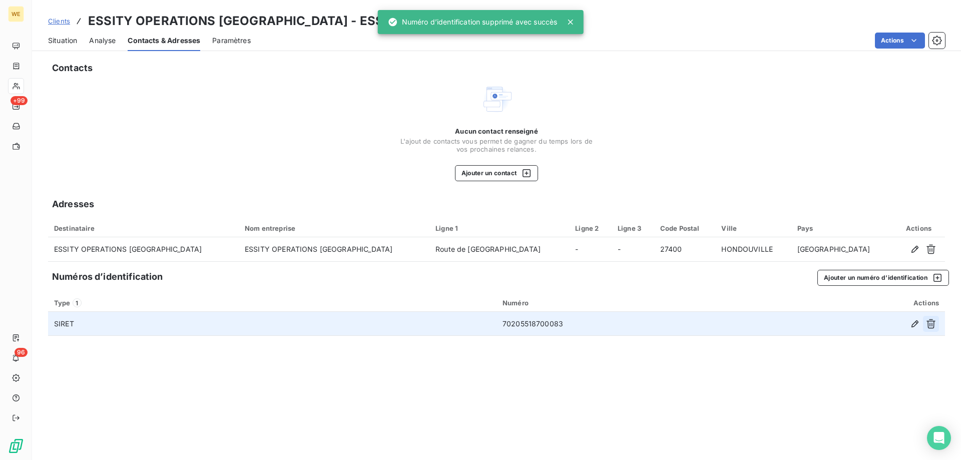
click at [934, 325] on icon "button" at bounding box center [931, 324] width 9 height 10
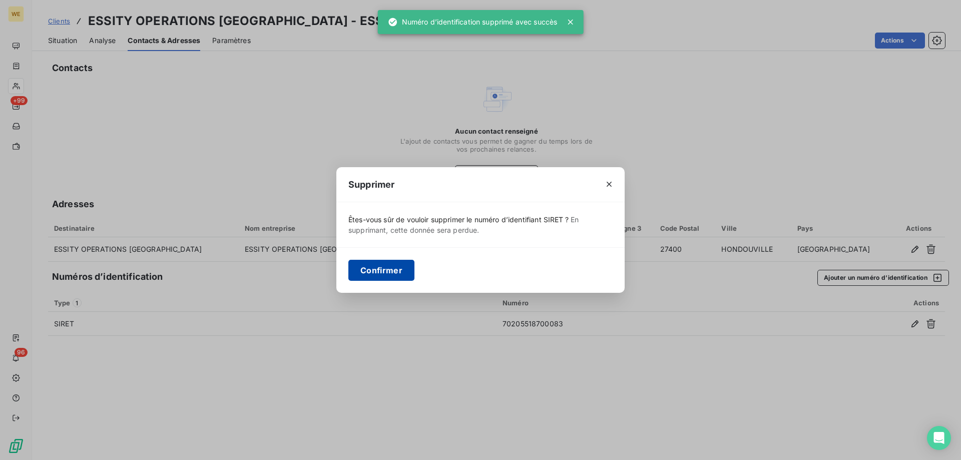
click at [388, 274] on button "Confirmer" at bounding box center [382, 270] width 66 height 21
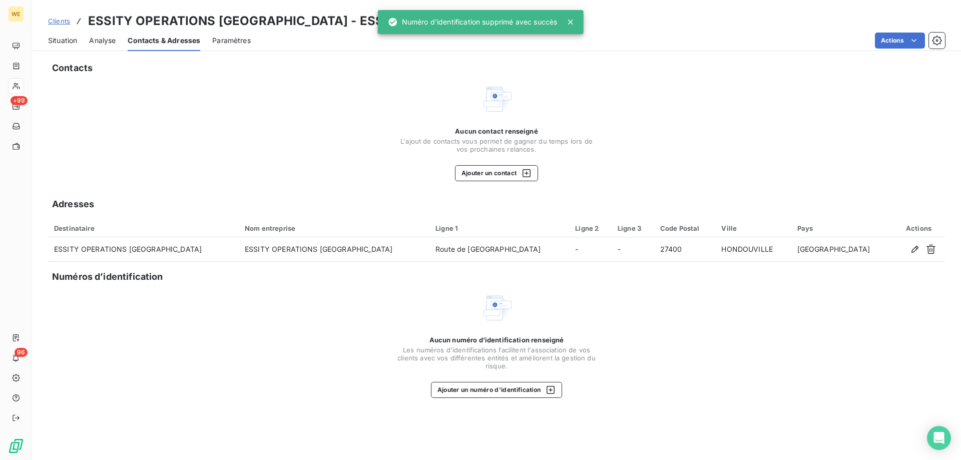
click at [54, 38] on span "Situation" at bounding box center [62, 41] width 29 height 10
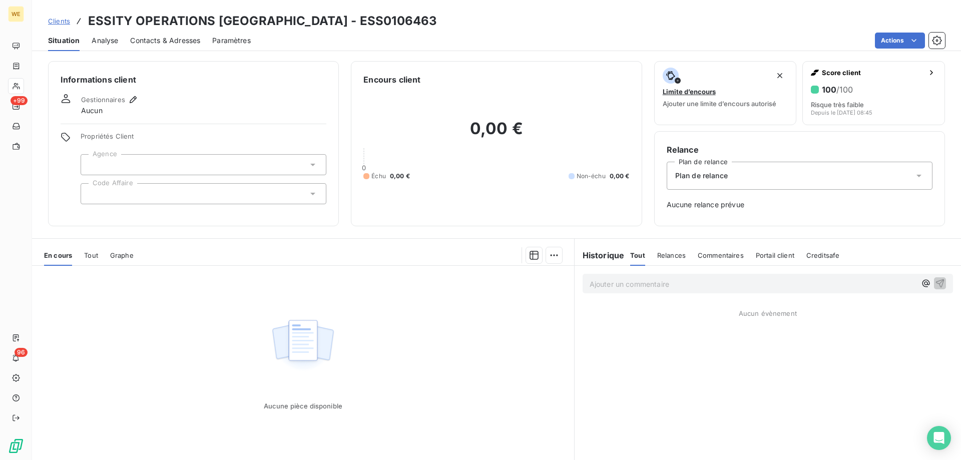
click at [110, 24] on h3 "ESSITY OPERATIONS [GEOGRAPHIC_DATA] - ESS0106463" at bounding box center [262, 21] width 349 height 18
click at [111, 23] on h3 "ESSITY OPERATIONS [GEOGRAPHIC_DATA] - ESS0106463" at bounding box center [262, 21] width 349 height 18
